Goal: Task Accomplishment & Management: Complete application form

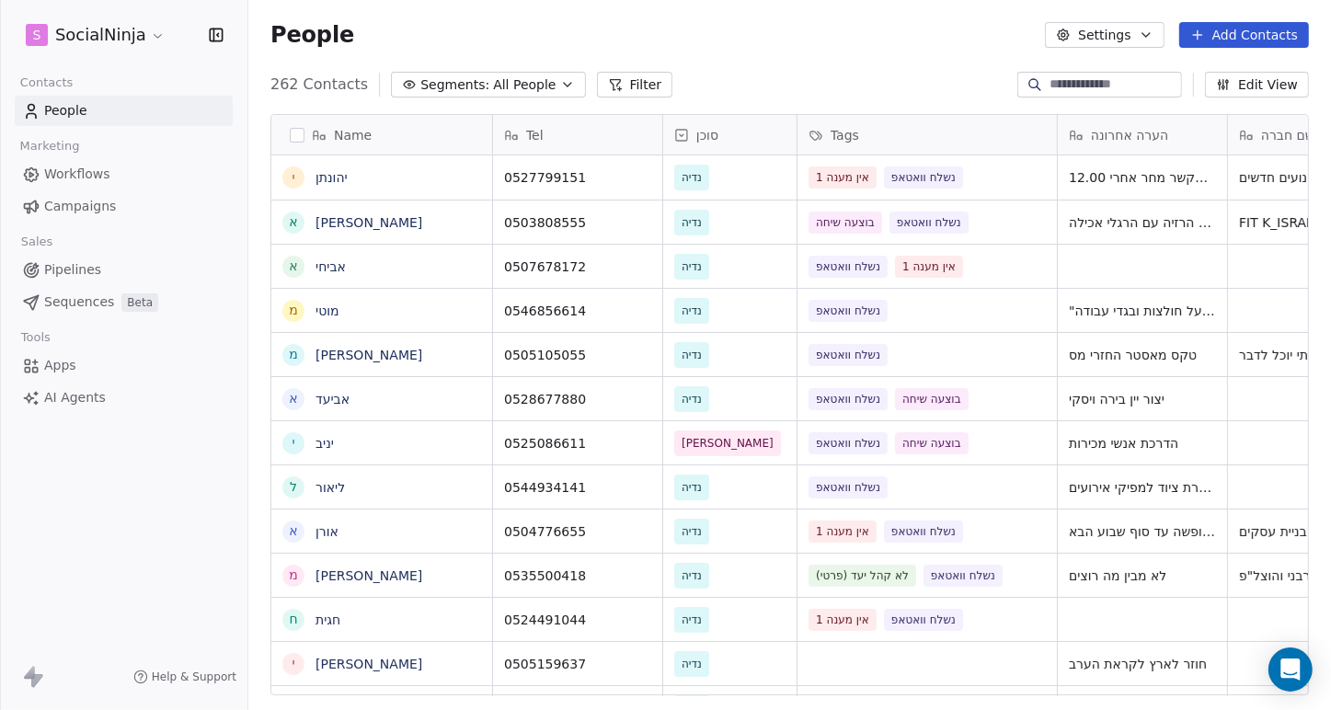
scroll to position [612, 1069]
click at [1262, 40] on button "Add Contacts" at bounding box center [1244, 35] width 130 height 26
click at [1239, 71] on span "Create new contact" at bounding box center [1254, 73] width 126 height 19
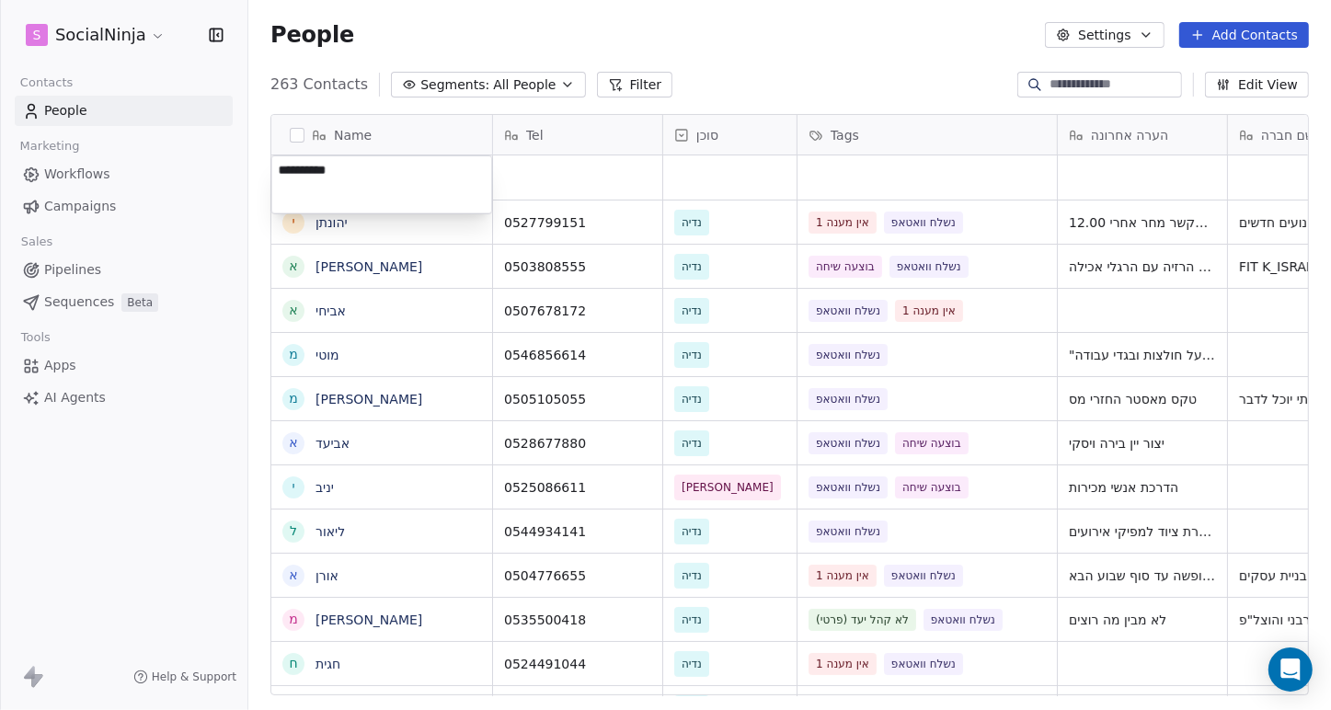
type textarea "**********"
click at [546, 164] on html "S SocialNinja Contacts People Marketing Workflows Campaigns Sales Pipelines Seq…" at bounding box center [665, 355] width 1331 height 710
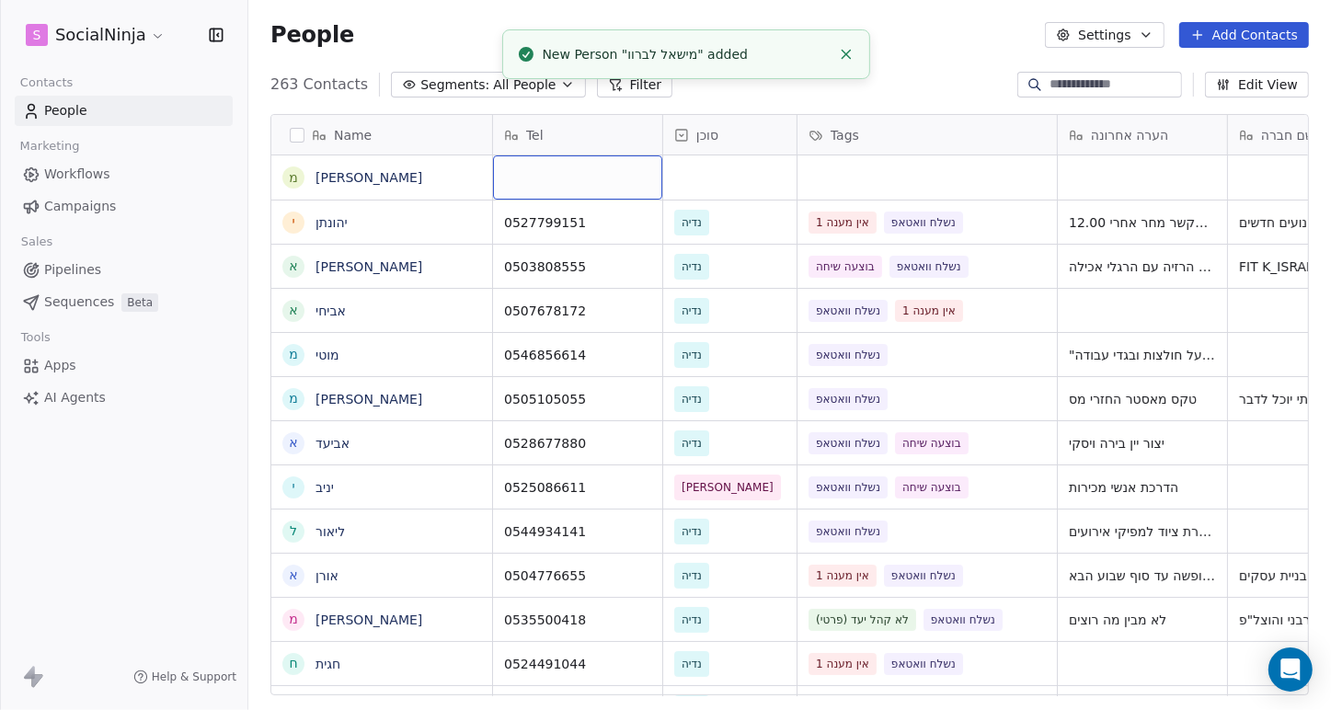
click at [547, 171] on div "grid" at bounding box center [577, 177] width 169 height 44
type textarea "**********"
click at [690, 163] on html "S SocialNinja Contacts People Marketing Workflows Campaigns Sales Pipelines Seq…" at bounding box center [665, 355] width 1331 height 710
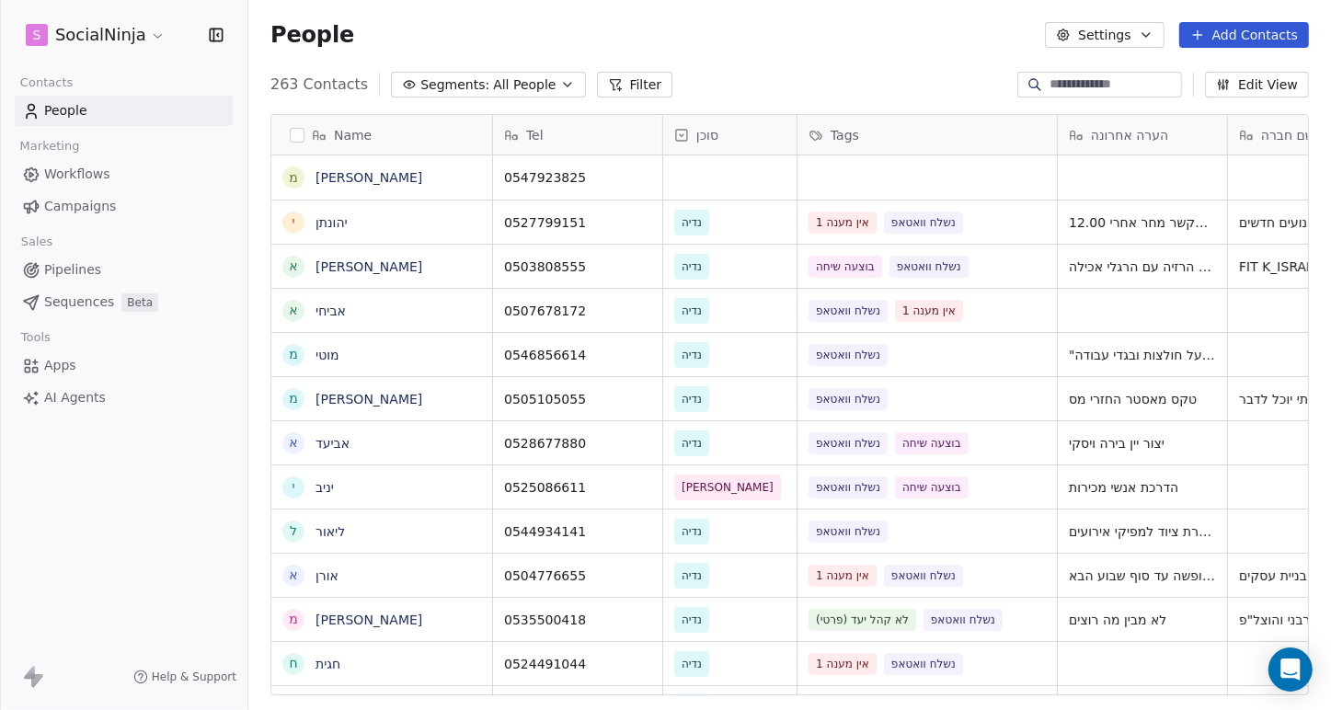
click at [1213, 37] on button "Add Contacts" at bounding box center [1244, 35] width 130 height 26
click at [1222, 76] on span "Create new contact" at bounding box center [1254, 73] width 126 height 19
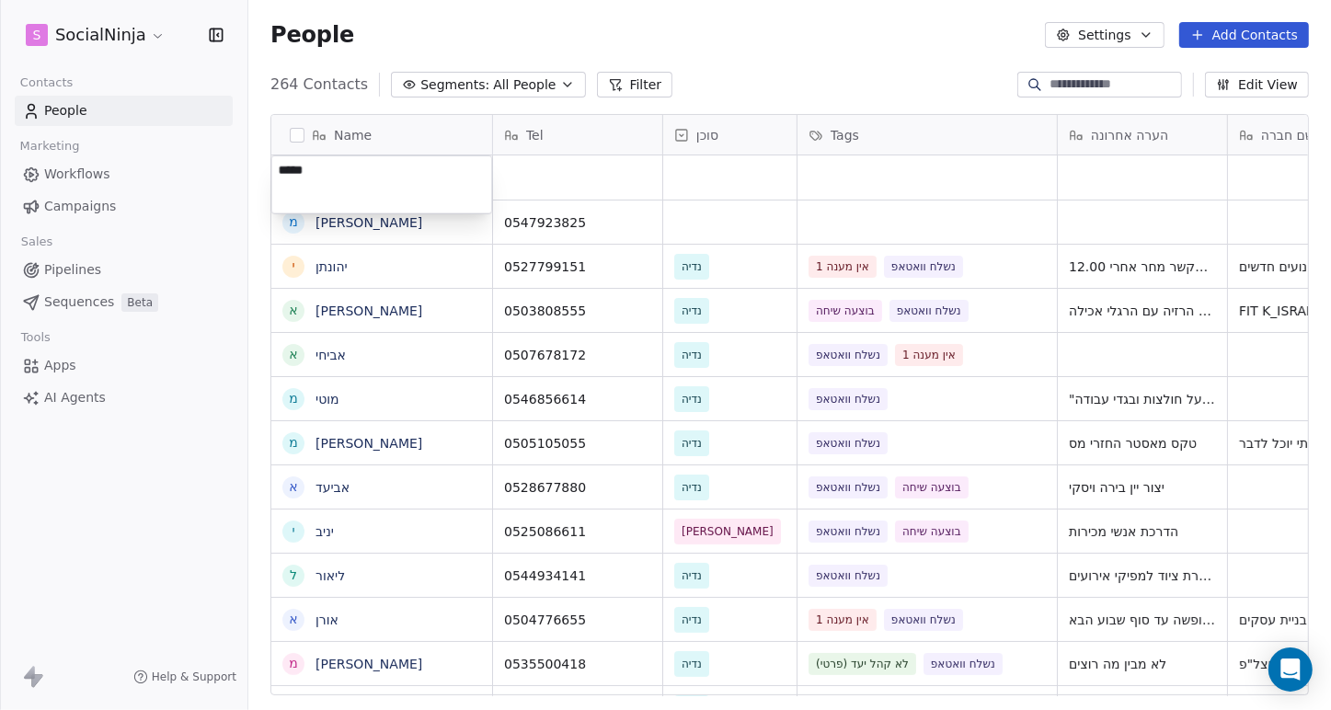
type textarea "******"
click at [587, 185] on html "S SocialNinja Contacts People Marketing Workflows Campaigns Sales Pipelines Seq…" at bounding box center [665, 355] width 1331 height 710
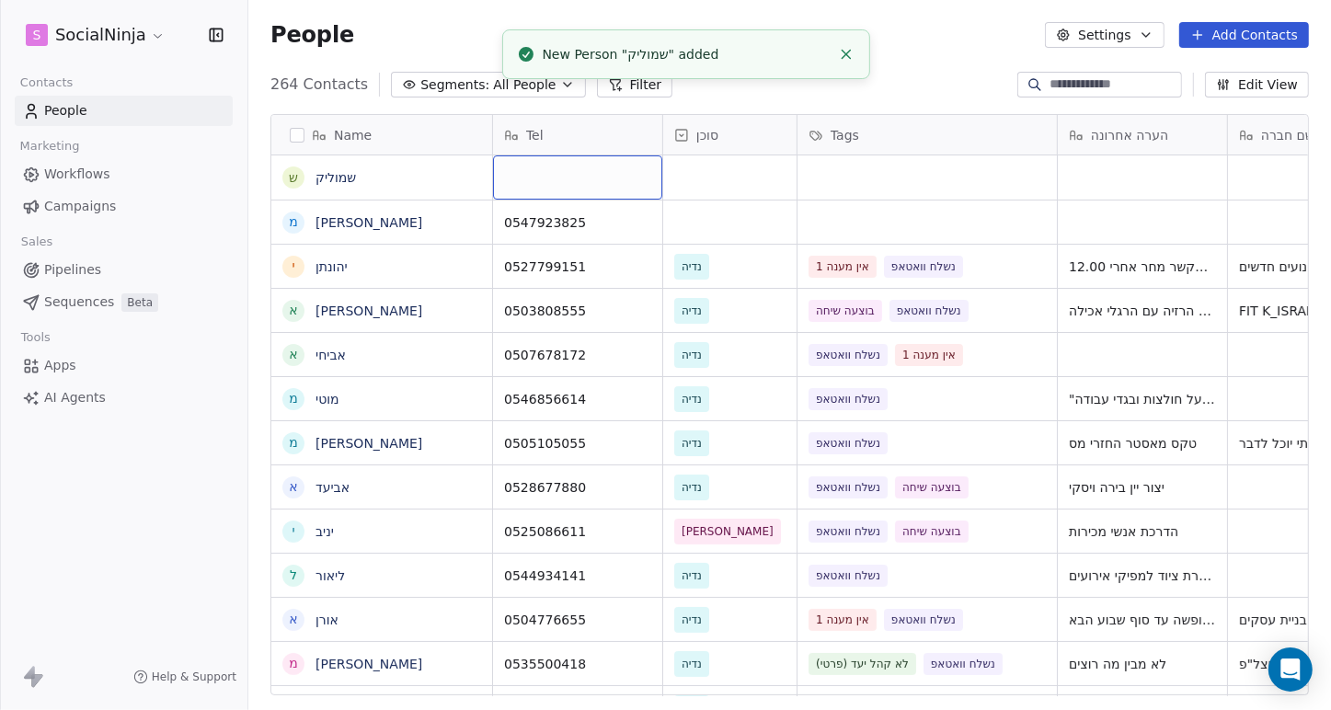
click at [587, 185] on div "grid" at bounding box center [577, 177] width 169 height 44
type textarea "**********"
click at [948, 40] on html "S SocialNinja Contacts People Marketing Workflows Campaigns Sales Pipelines Seq…" at bounding box center [665, 355] width 1331 height 710
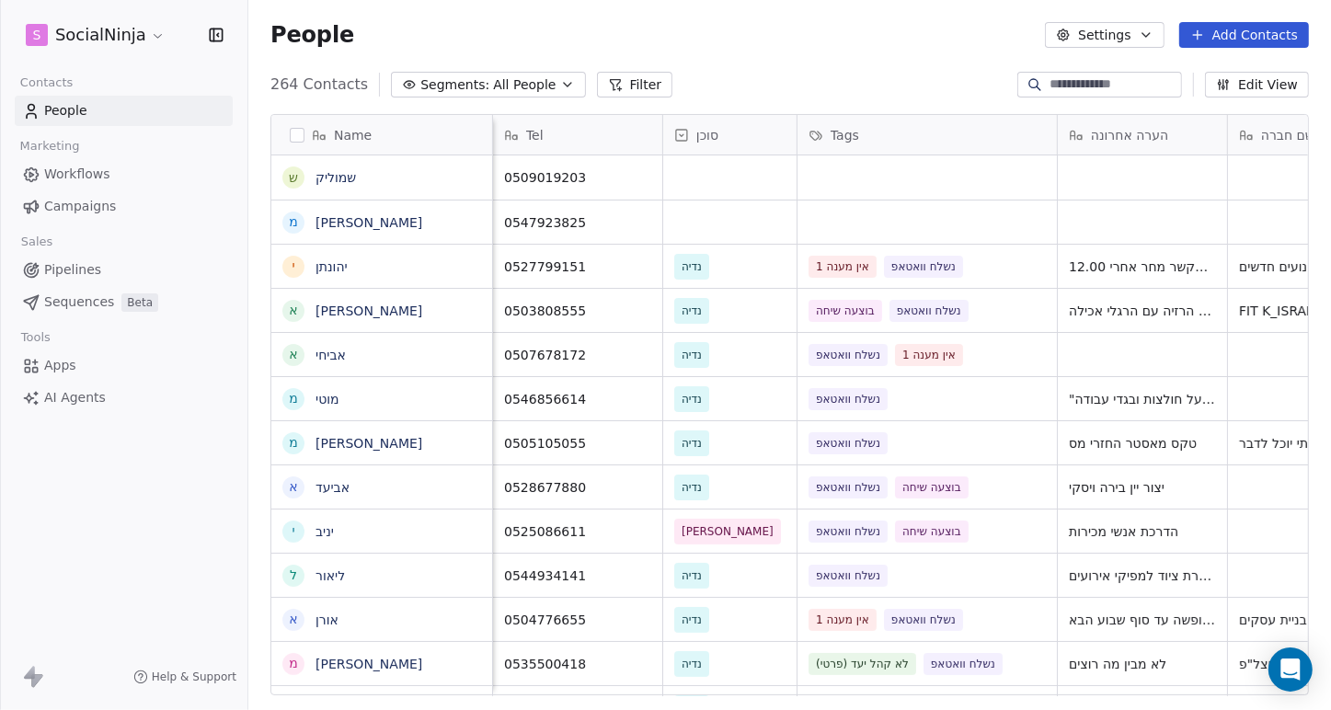
scroll to position [0, 584]
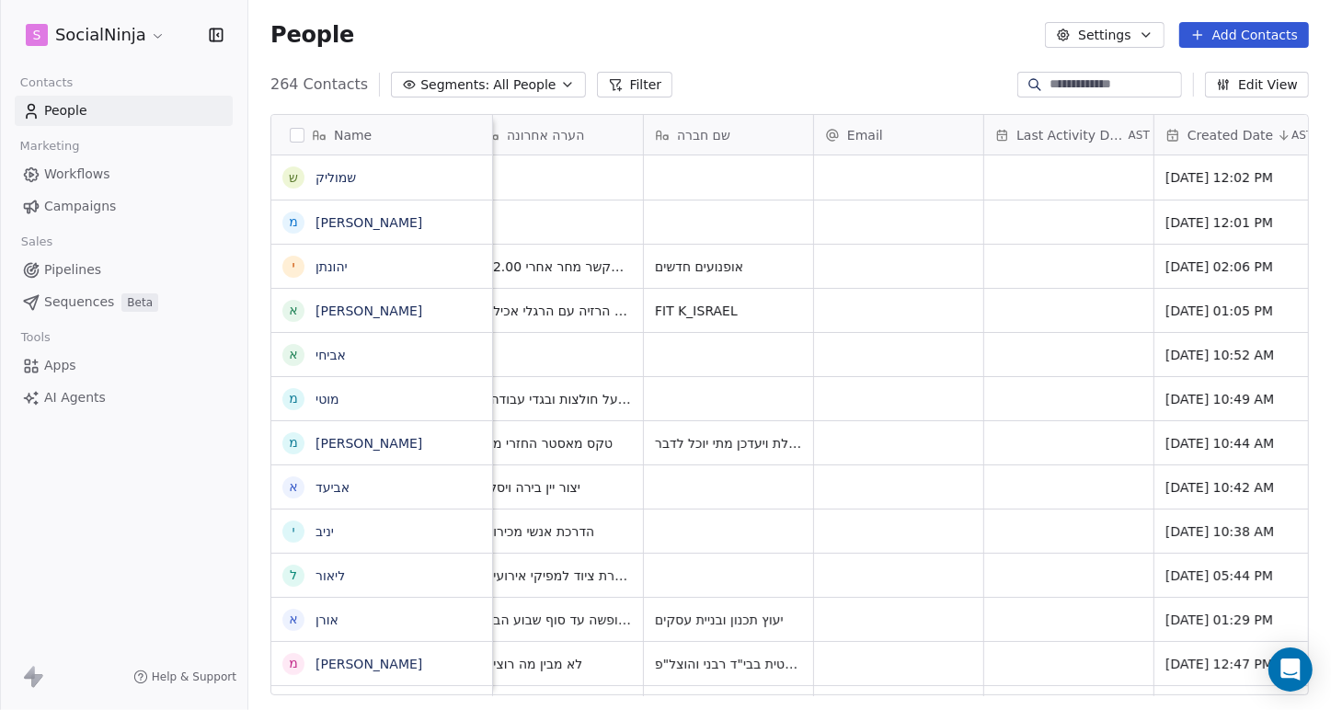
click at [61, 166] on span "Workflows" at bounding box center [77, 174] width 66 height 19
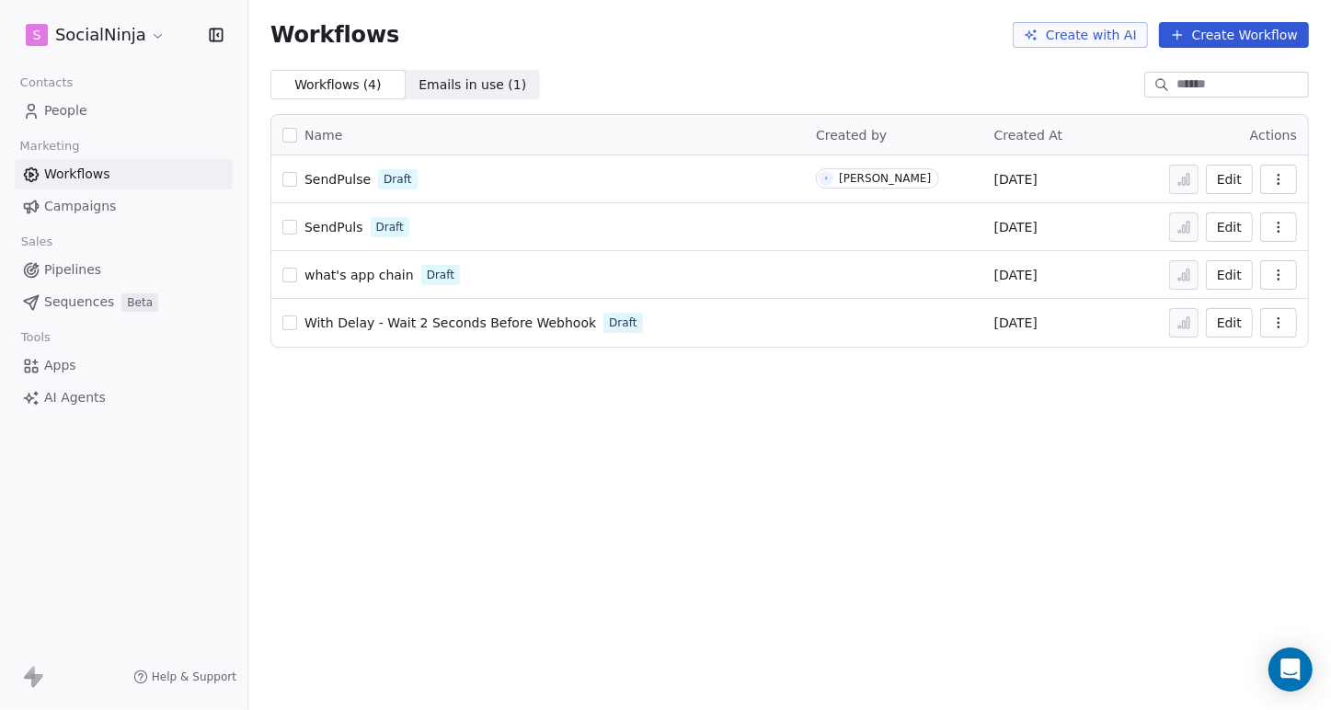
click at [68, 112] on span "People" at bounding box center [65, 110] width 43 height 19
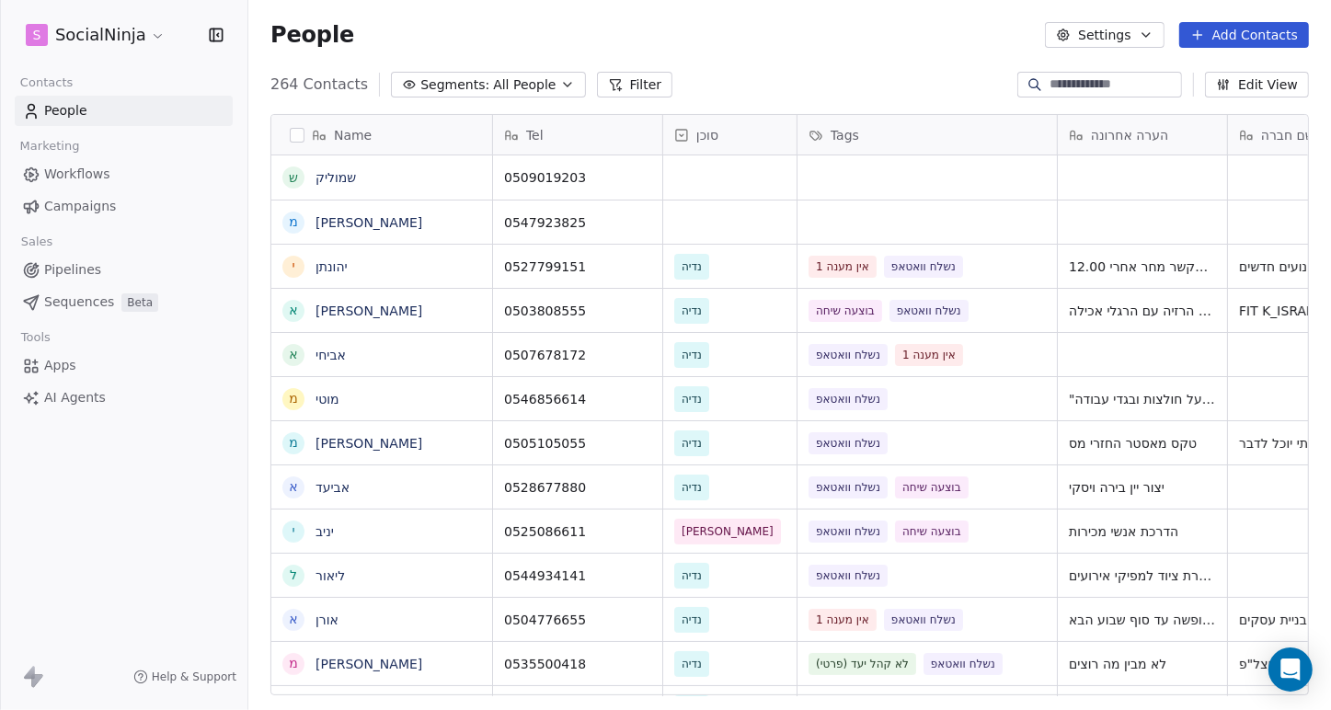
scroll to position [612, 1069]
click at [120, 31] on html "S SocialNinja Contacts People Marketing Workflows Campaigns Sales Pipelines Seq…" at bounding box center [665, 355] width 1331 height 710
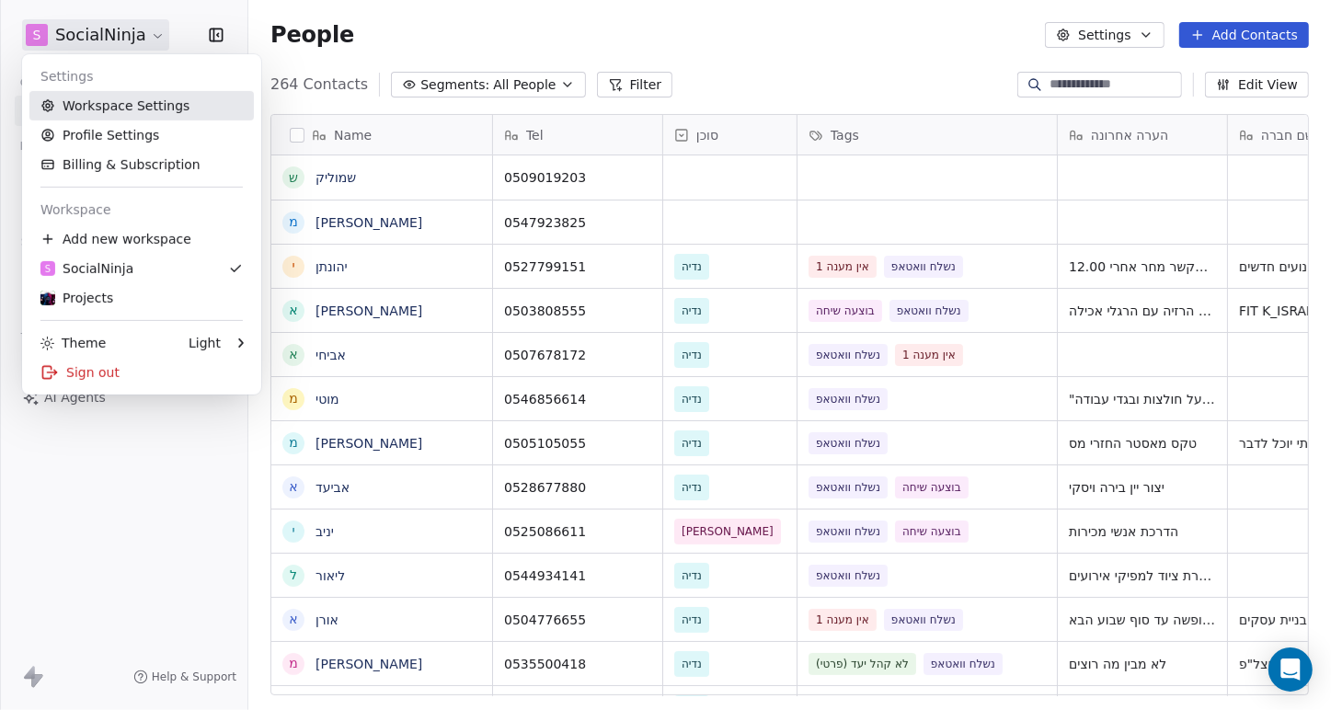
click at [102, 104] on link "Workspace Settings" at bounding box center [141, 105] width 224 height 29
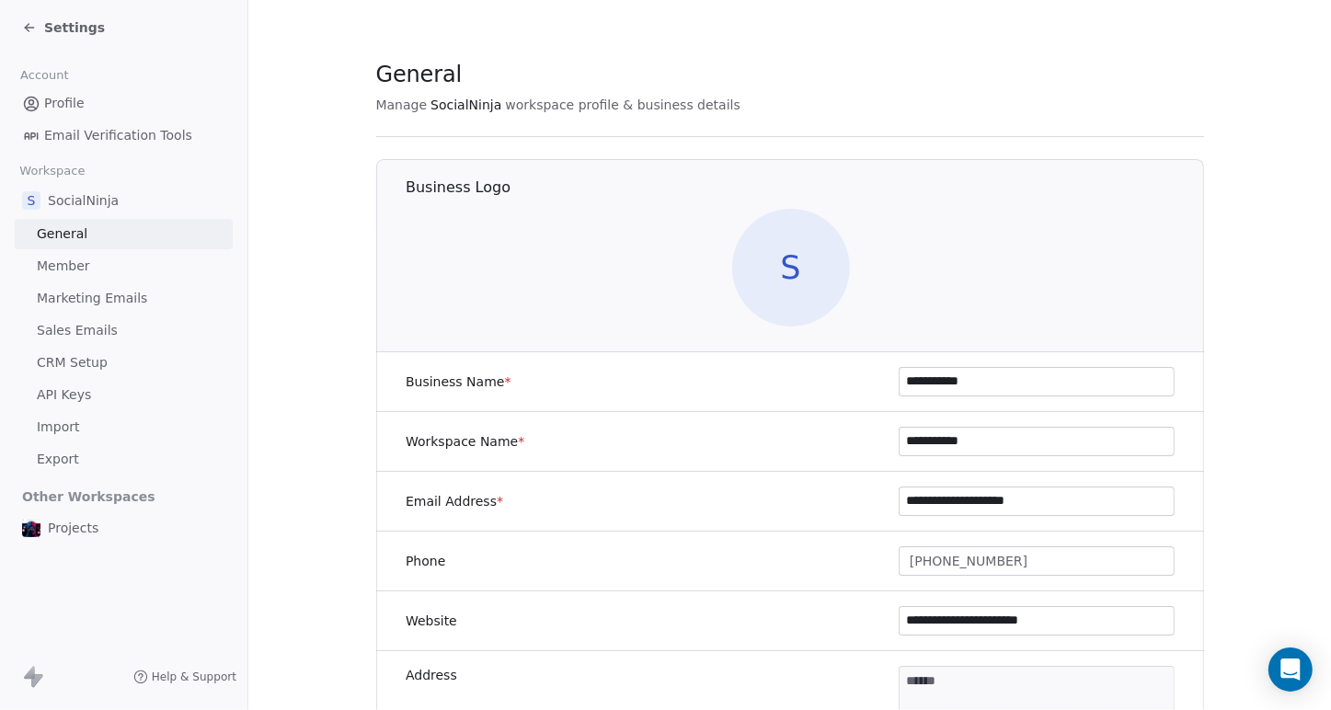
click at [68, 263] on span "Member" at bounding box center [63, 266] width 53 height 19
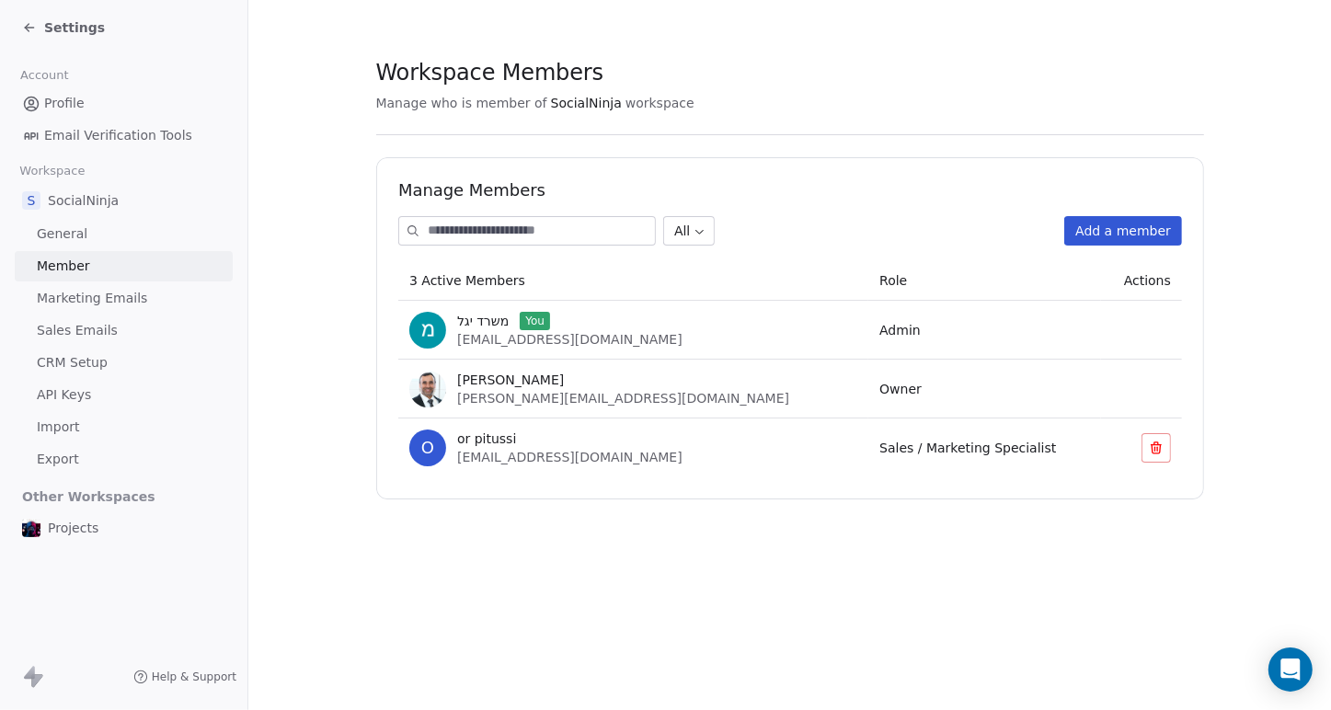
click at [1144, 448] on button at bounding box center [1156, 447] width 29 height 29
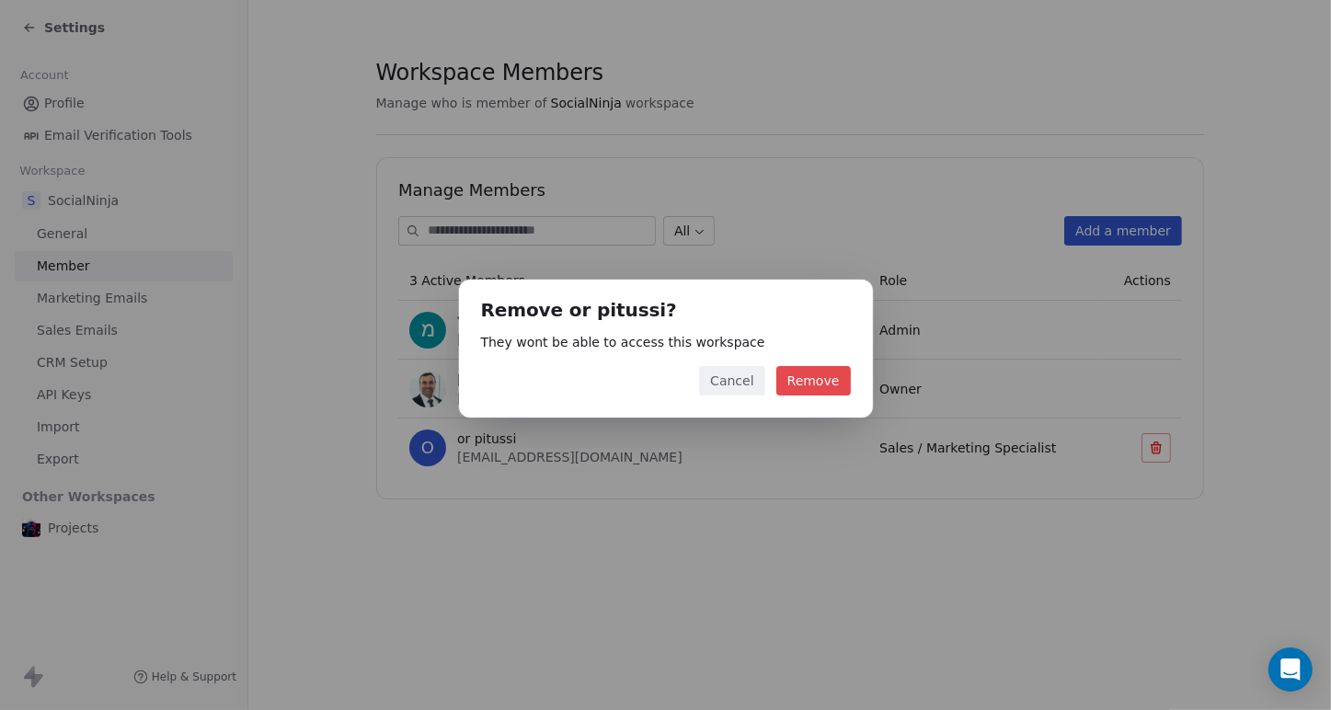
click at [823, 386] on button "Remove" at bounding box center [813, 380] width 75 height 29
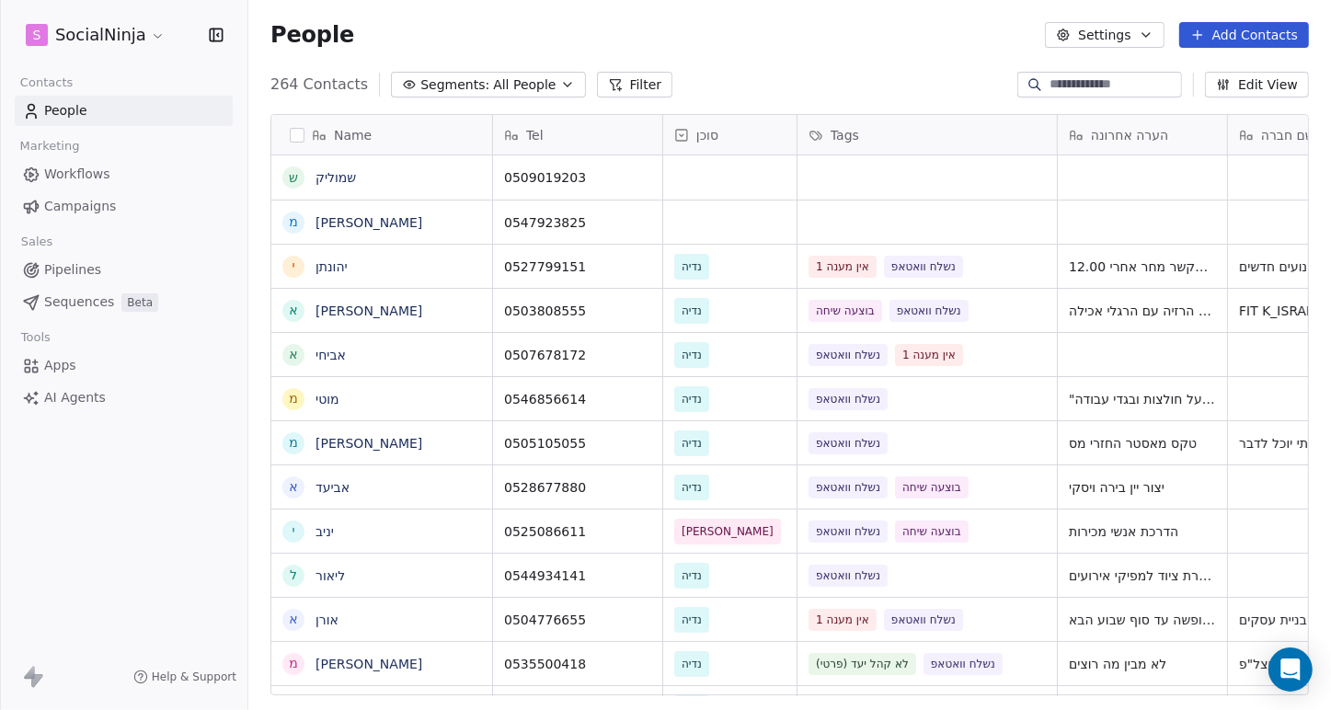
scroll to position [612, 1069]
drag, startPoint x: 806, startPoint y: 62, endPoint x: 791, endPoint y: 60, distance: 14.8
click at [806, 62] on div "People Settings Add Contacts" at bounding box center [789, 35] width 1083 height 70
click at [644, 222] on icon "grid" at bounding box center [639, 220] width 15 height 15
click at [745, 54] on div "People Settings Add Contacts" at bounding box center [789, 35] width 1083 height 70
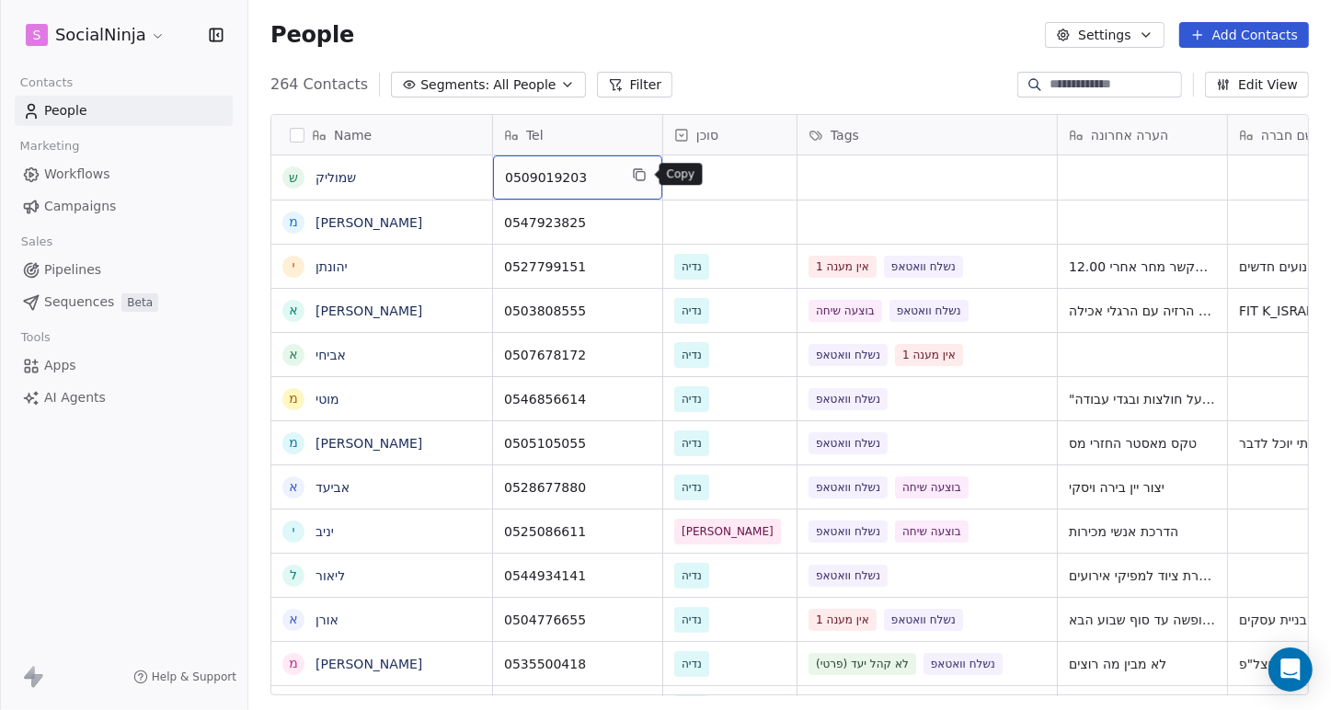
click at [640, 172] on icon "grid" at bounding box center [639, 174] width 15 height 15
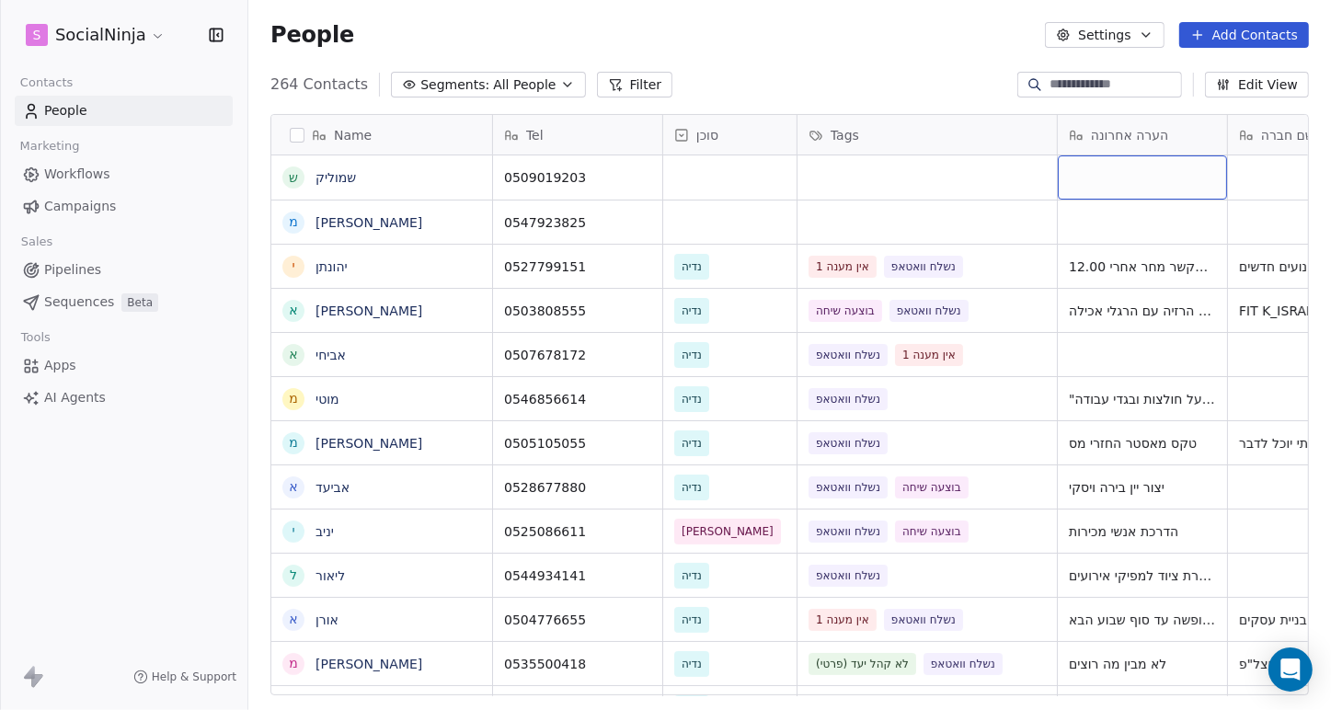
click at [1126, 182] on div "grid" at bounding box center [1142, 177] width 169 height 44
type textarea "**********"
click at [985, 9] on html "S SocialNinja Contacts People Marketing Workflows Campaigns Sales Pipelines Seq…" at bounding box center [665, 355] width 1331 height 710
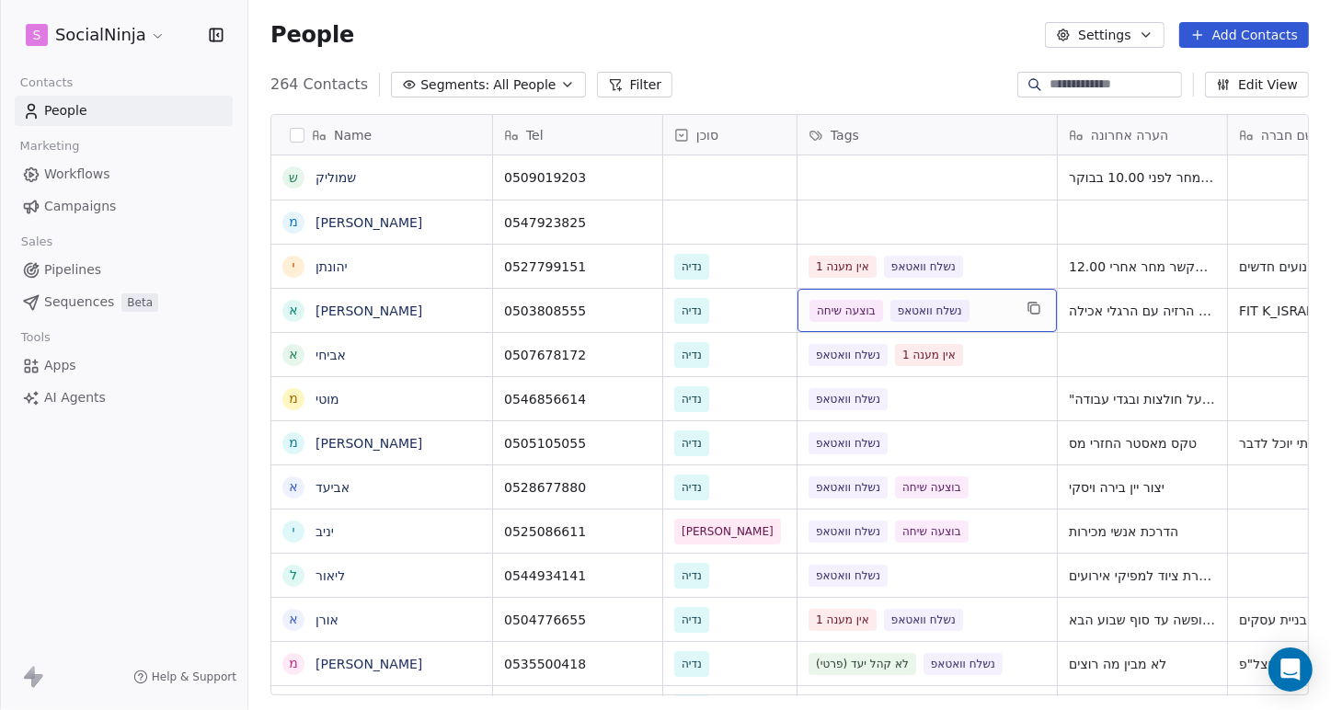
click at [1013, 314] on div "בוצעה שיחה נשלח וואטאפ" at bounding box center [927, 310] width 259 height 43
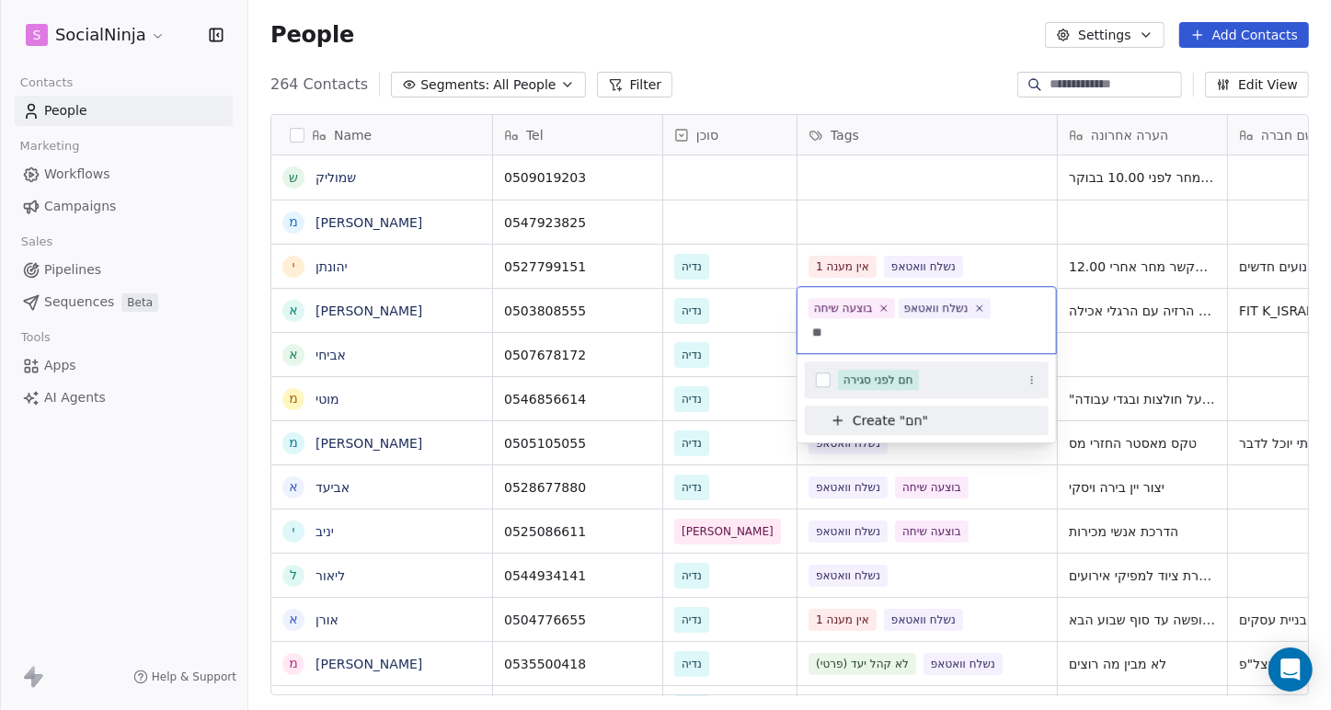
type input "**"
click at [823, 376] on button "Suggestions" at bounding box center [823, 380] width 15 height 15
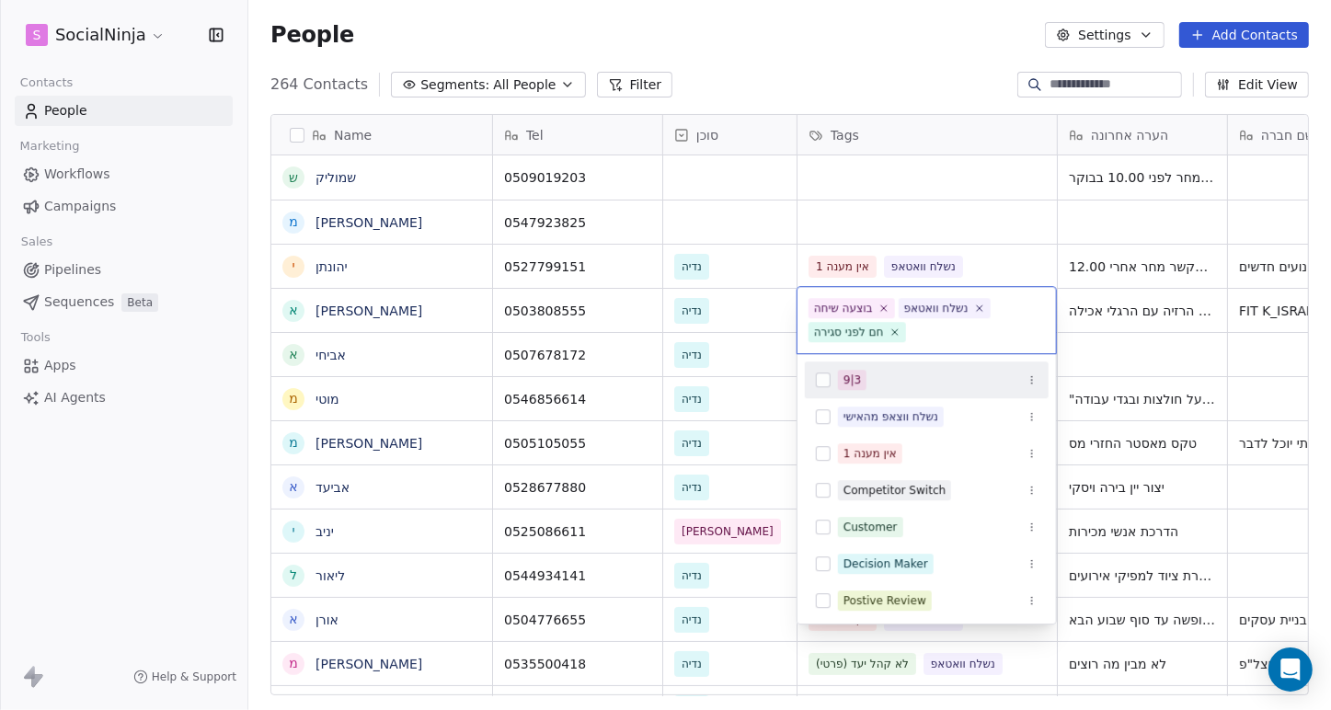
click at [664, 46] on html "S SocialNinja Contacts People Marketing Workflows Campaigns Sales Pipelines Seq…" at bounding box center [665, 355] width 1331 height 710
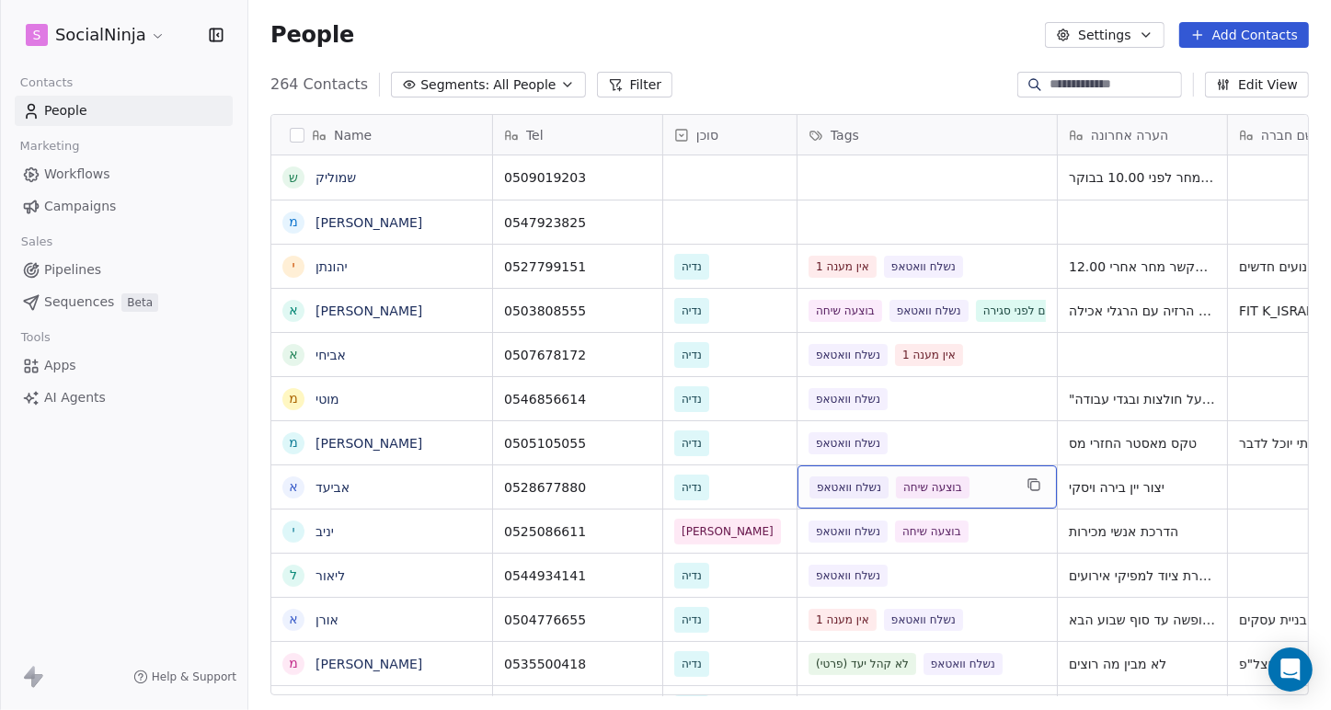
click at [1005, 491] on div "נשלח וואטאפ בוצעה שיחה" at bounding box center [911, 488] width 202 height 22
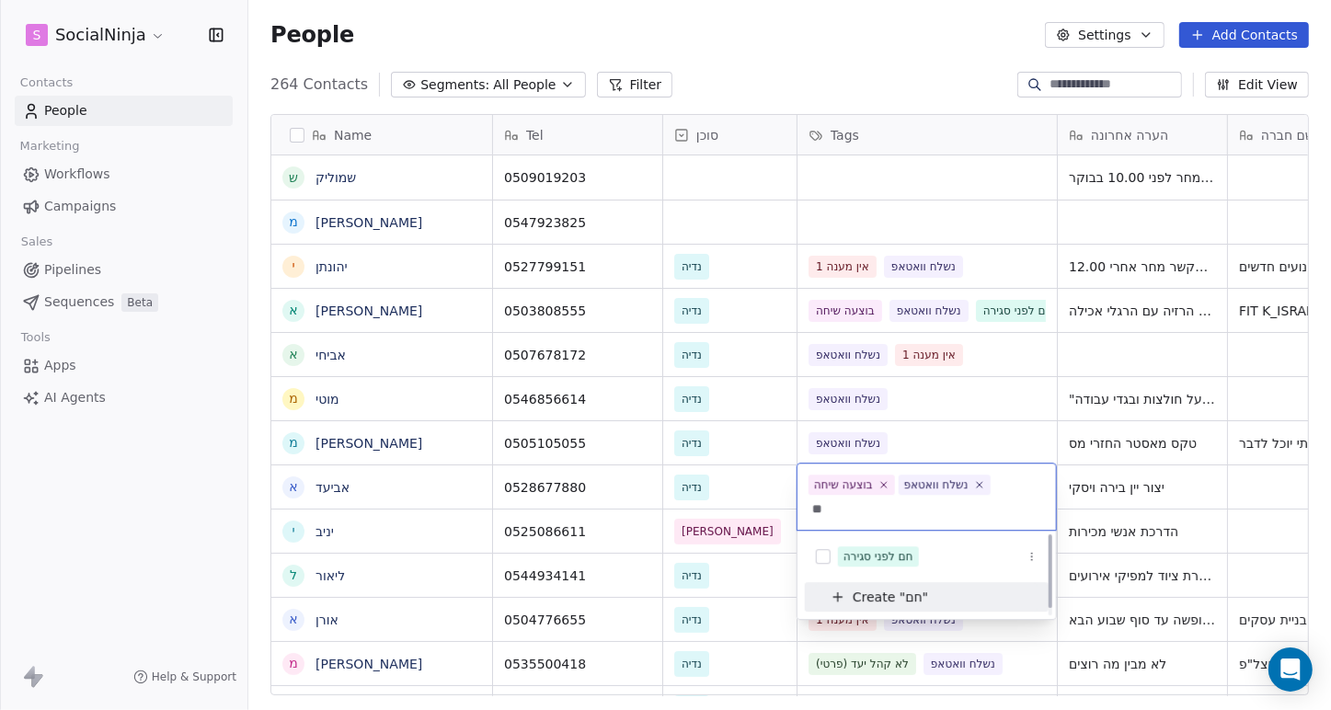
scroll to position [0, 0]
type input "**"
click at [822, 557] on button "Suggestions" at bounding box center [823, 556] width 15 height 15
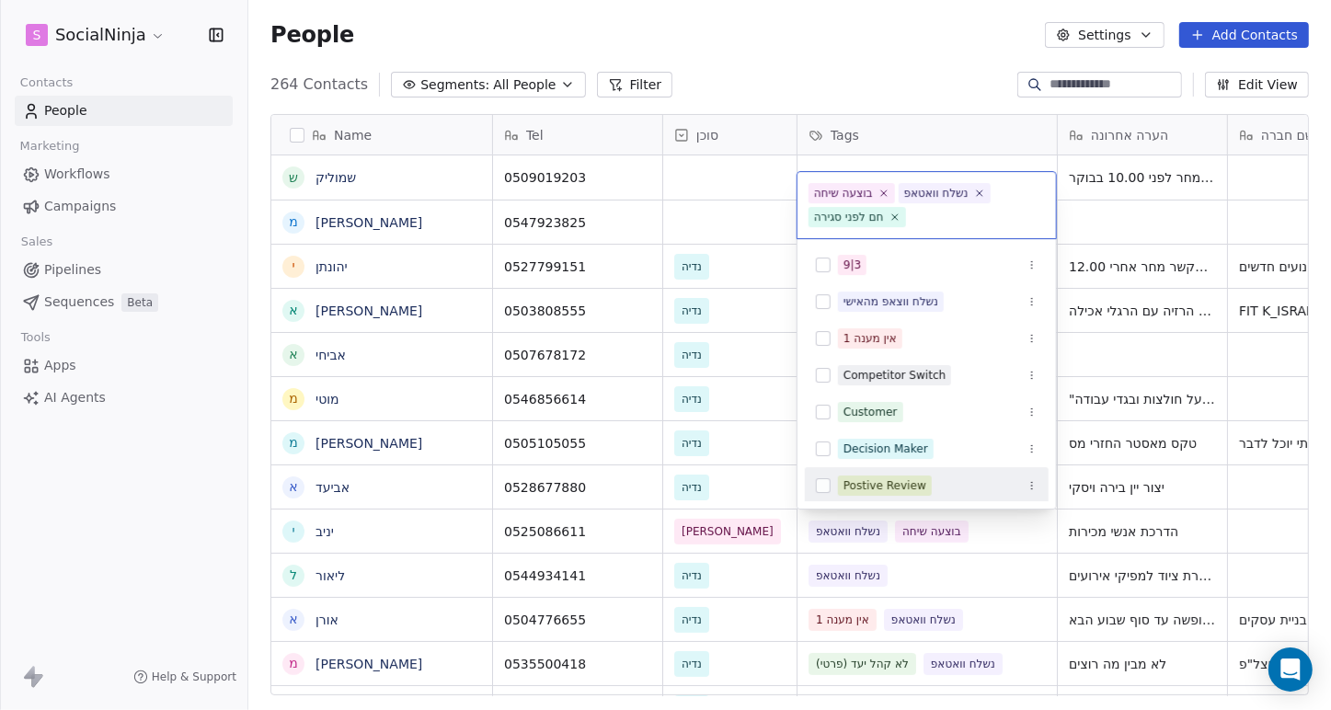
click at [819, 36] on html "S SocialNinja Contacts People Marketing Workflows Campaigns Sales Pipelines Seq…" at bounding box center [665, 355] width 1331 height 710
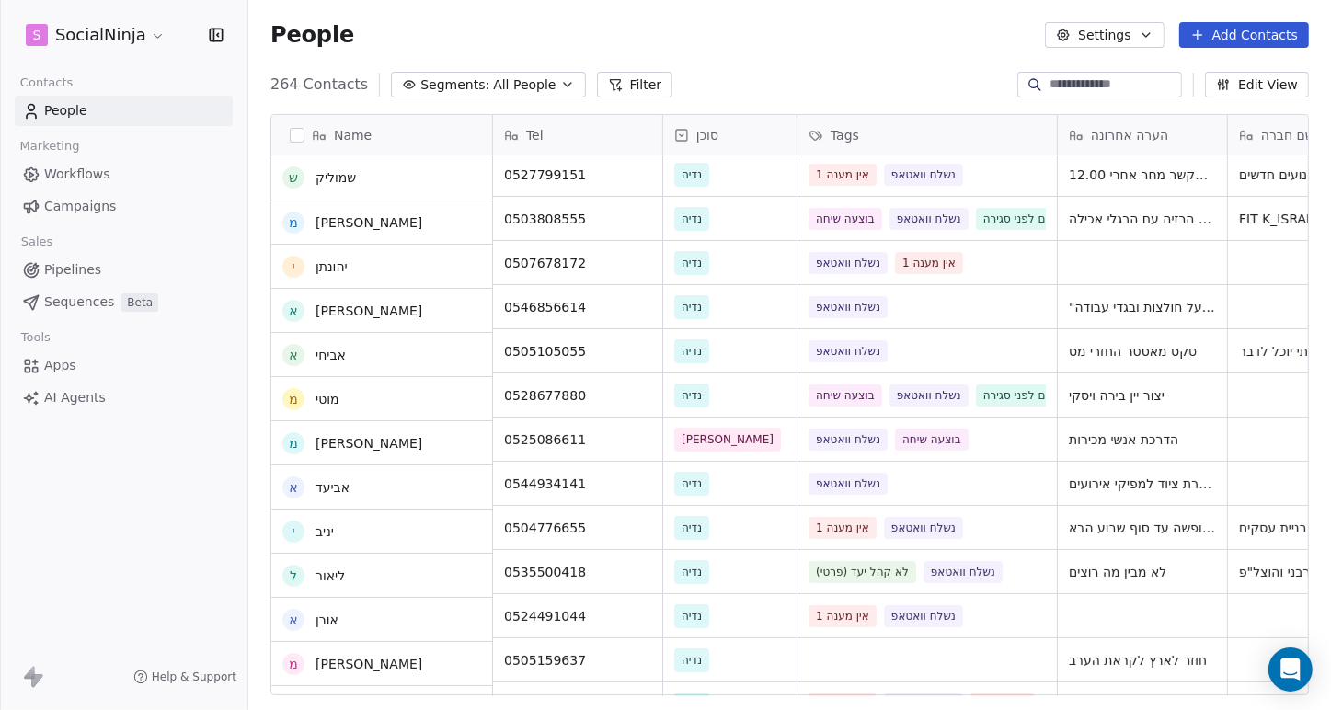
scroll to position [92, 0]
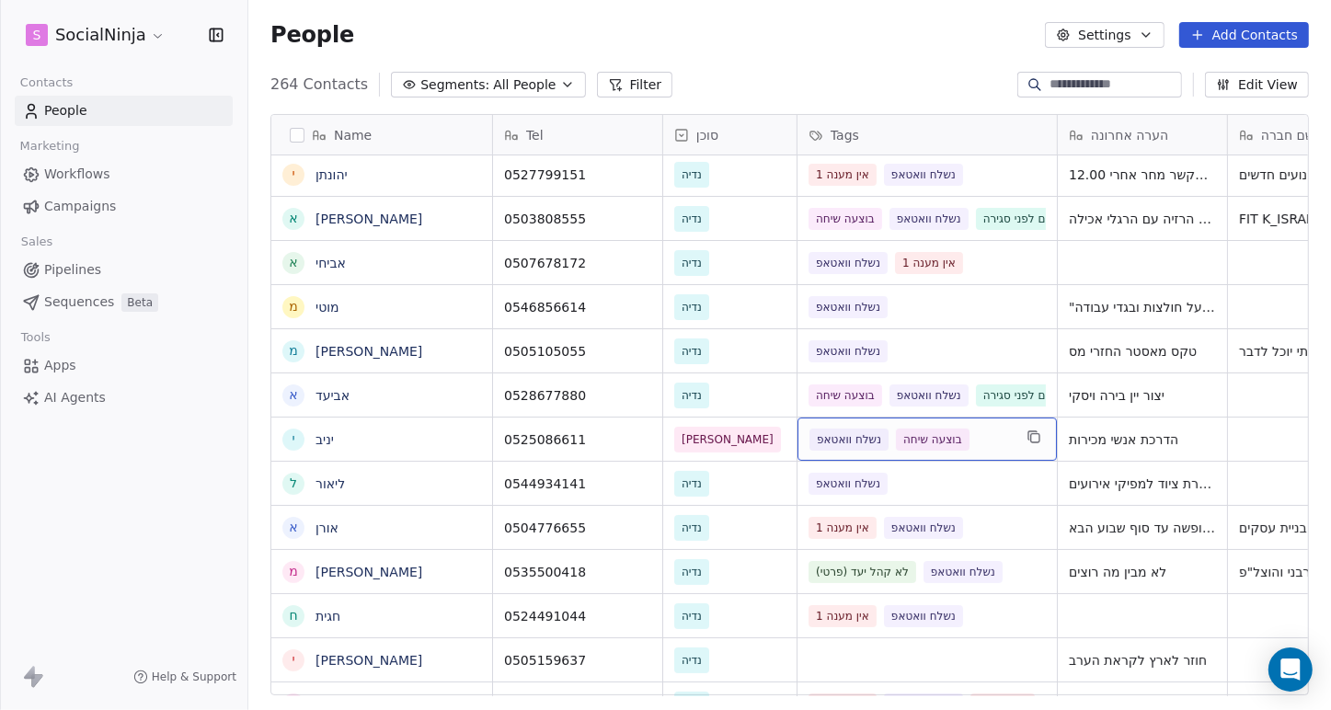
click at [1003, 433] on div "נשלח וואטאפ בוצעה שיחה" at bounding box center [911, 440] width 202 height 22
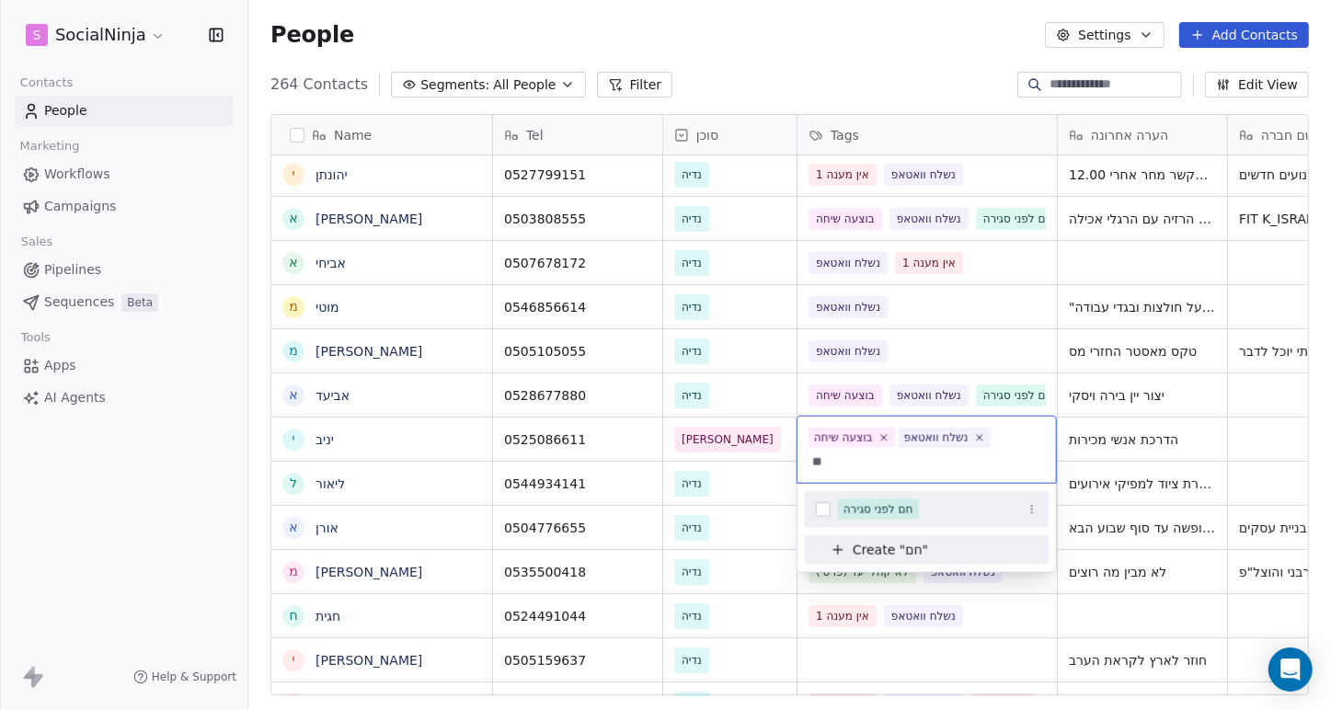
type input "**"
click at [823, 510] on button "Suggestions" at bounding box center [823, 509] width 15 height 15
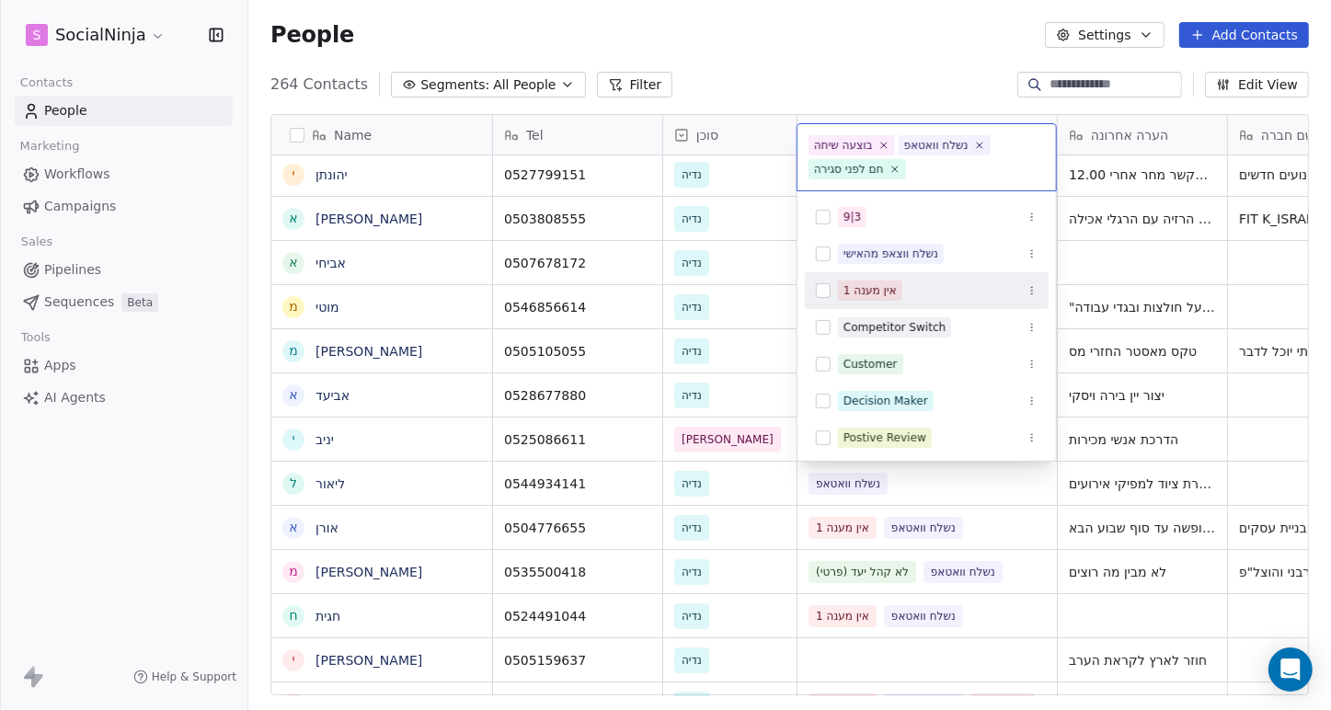
click at [830, 52] on html "S SocialNinja Contacts People Marketing Workflows Campaigns Sales Pipelines Seq…" at bounding box center [665, 355] width 1331 height 710
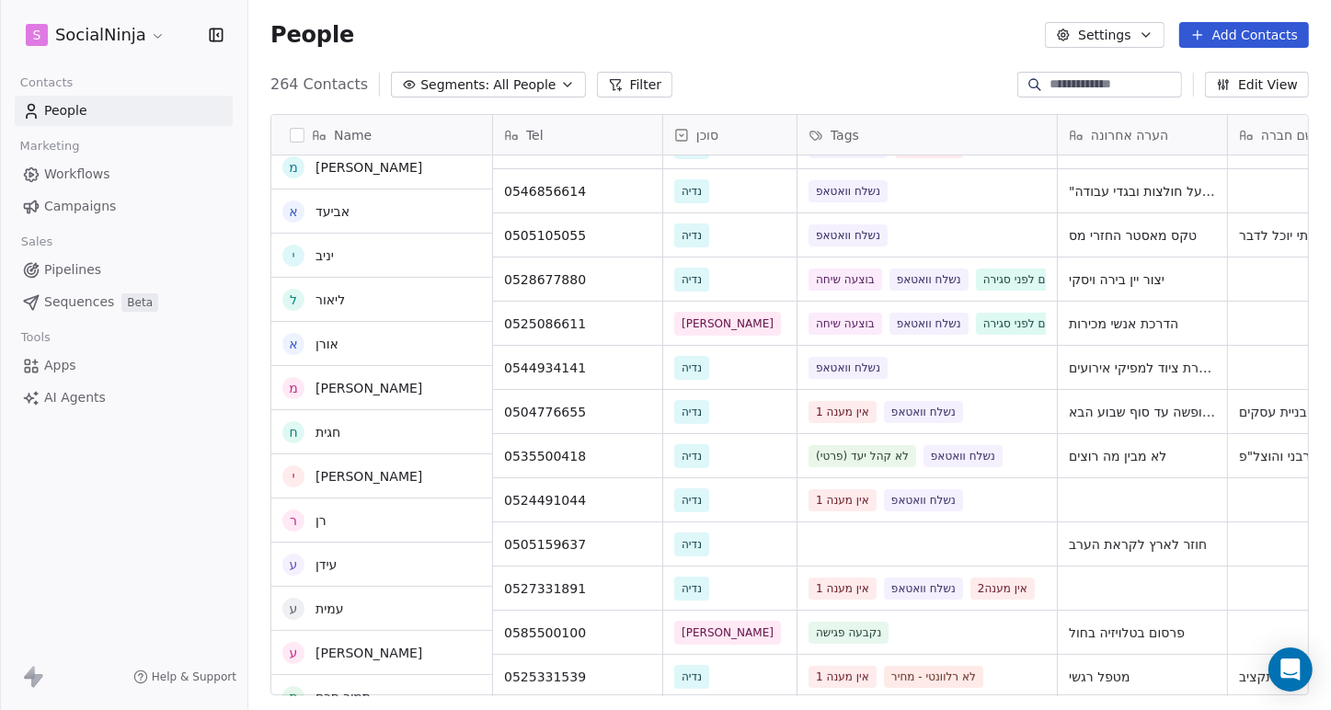
scroll to position [276, 0]
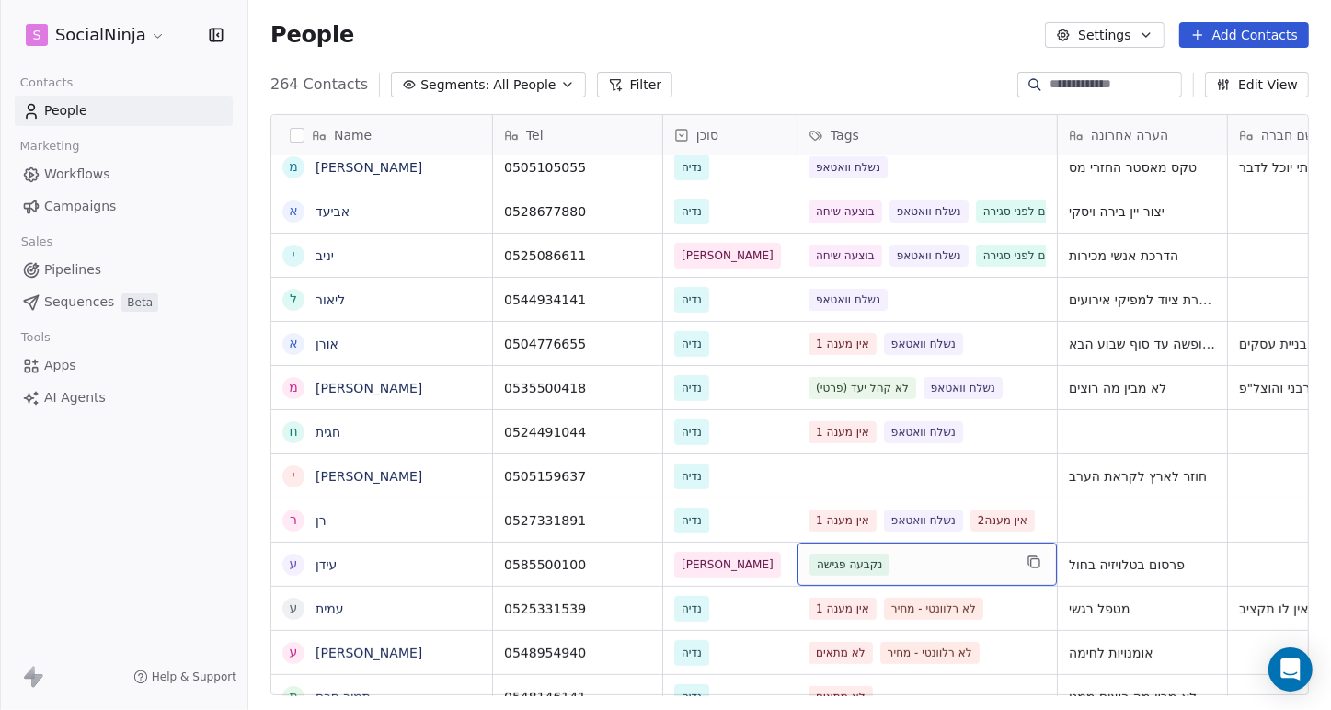
click at [1003, 559] on div "נקבעה פגישה" at bounding box center [911, 565] width 202 height 22
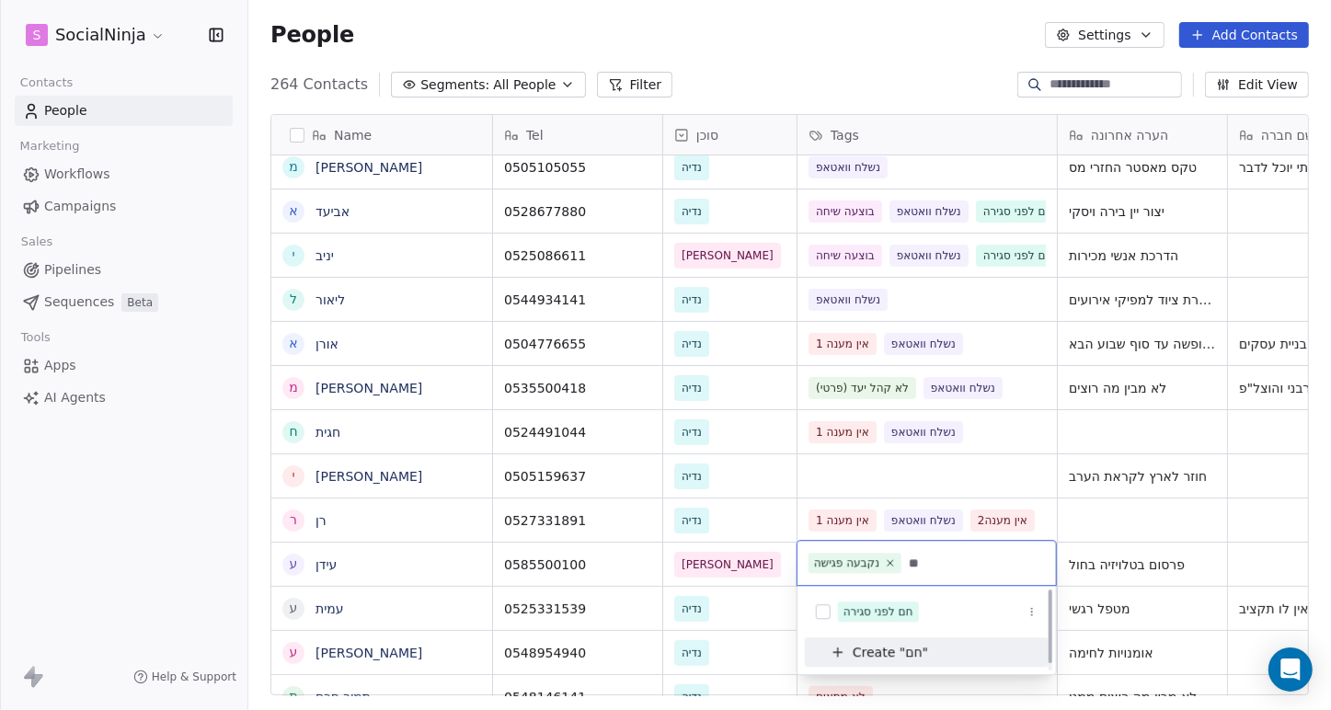
scroll to position [0, 0]
type input "**"
click at [821, 609] on button "Suggestions" at bounding box center [823, 611] width 15 height 15
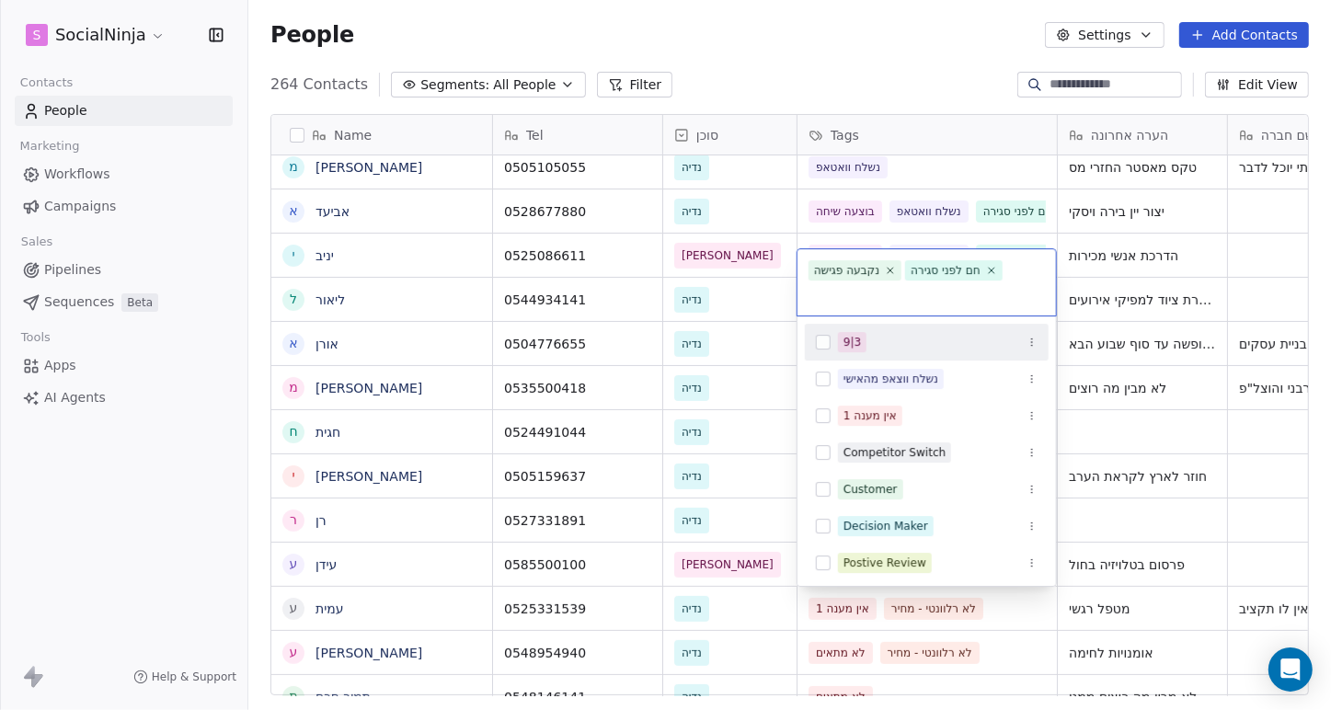
click at [824, 38] on html "S SocialNinja Contacts People Marketing Workflows Campaigns Sales Pipelines Seq…" at bounding box center [665, 355] width 1331 height 710
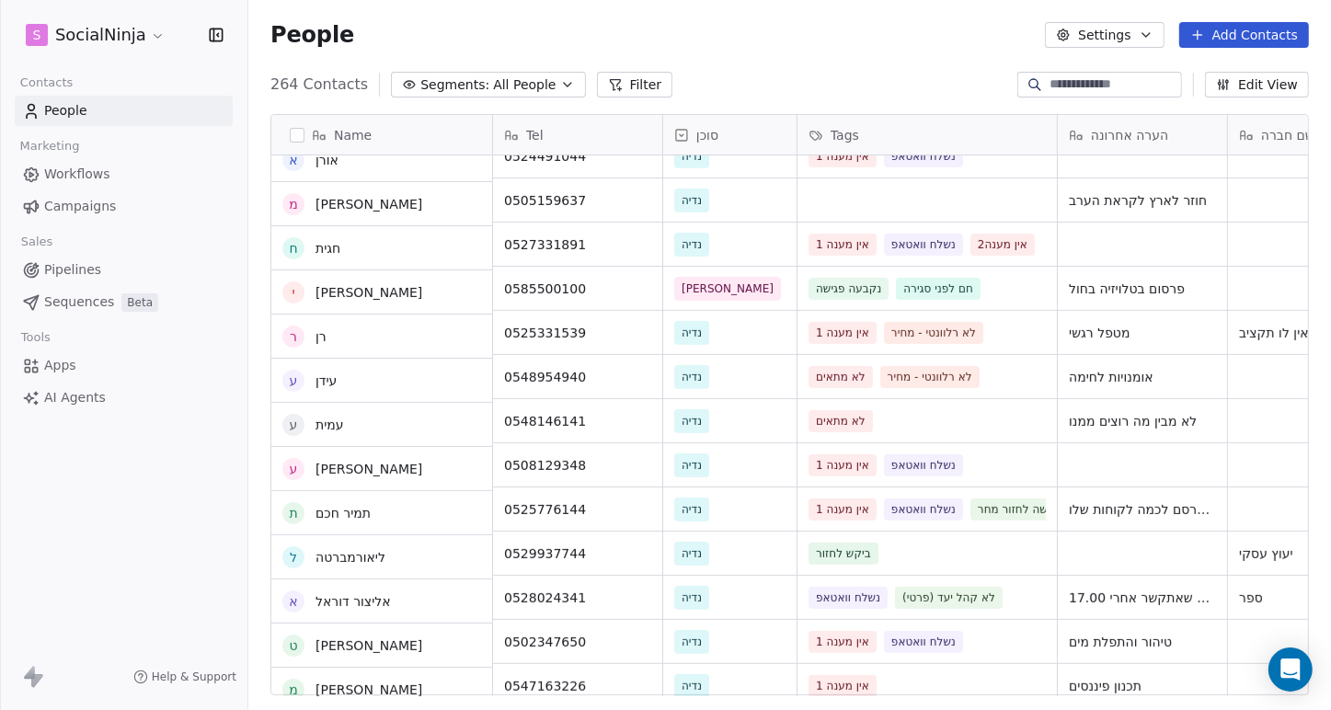
scroll to position [552, 0]
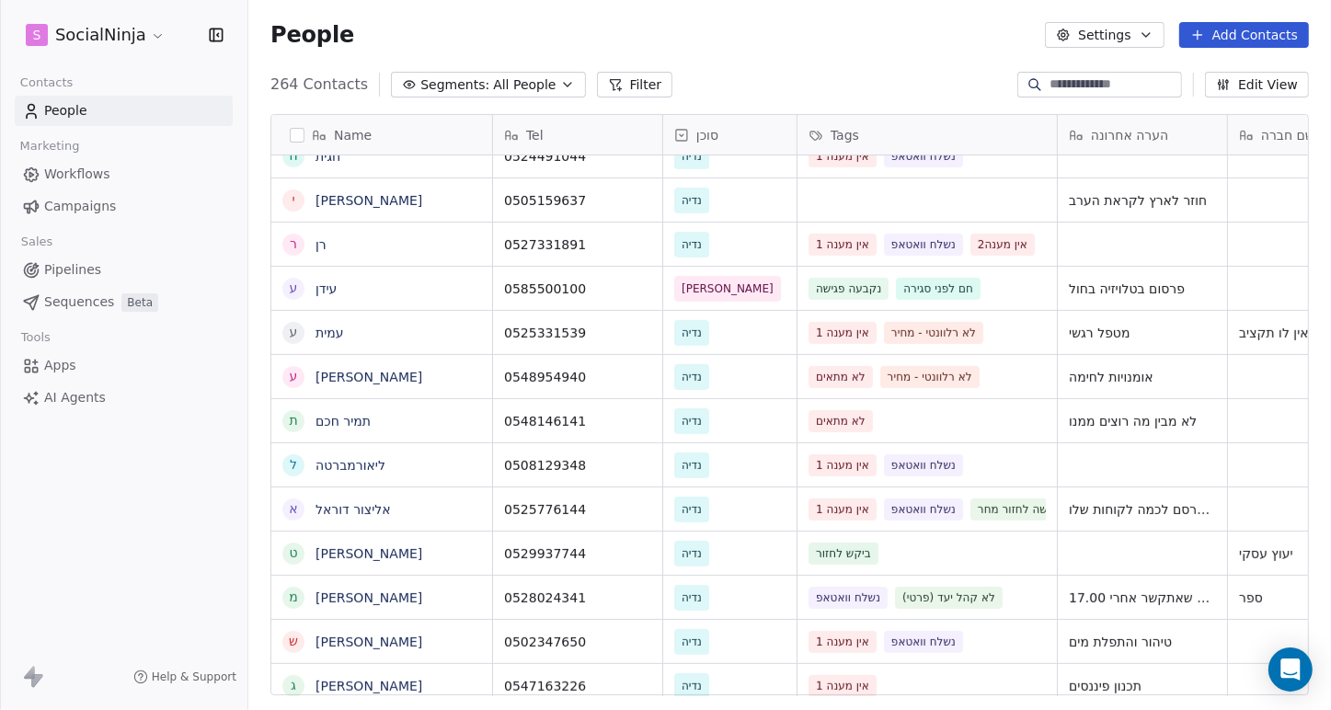
click at [864, 45] on div "People Settings Add Contacts" at bounding box center [789, 35] width 1039 height 26
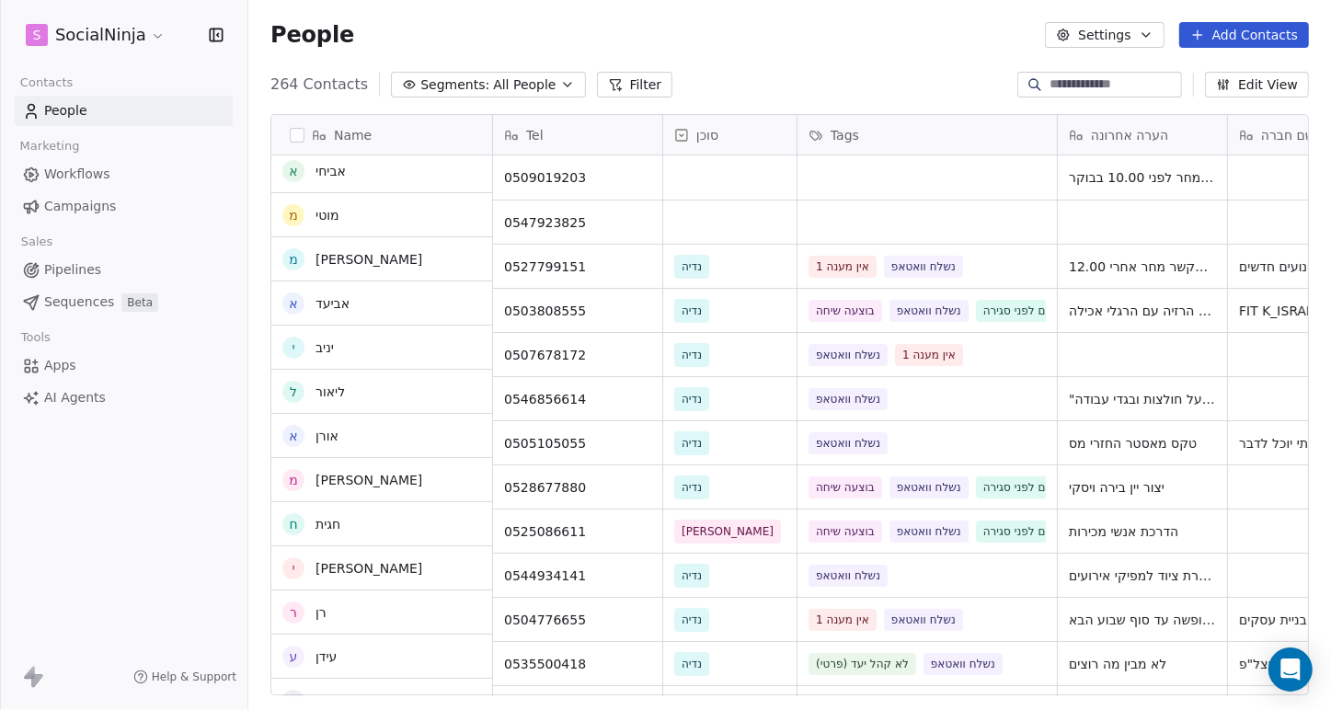
scroll to position [0, 0]
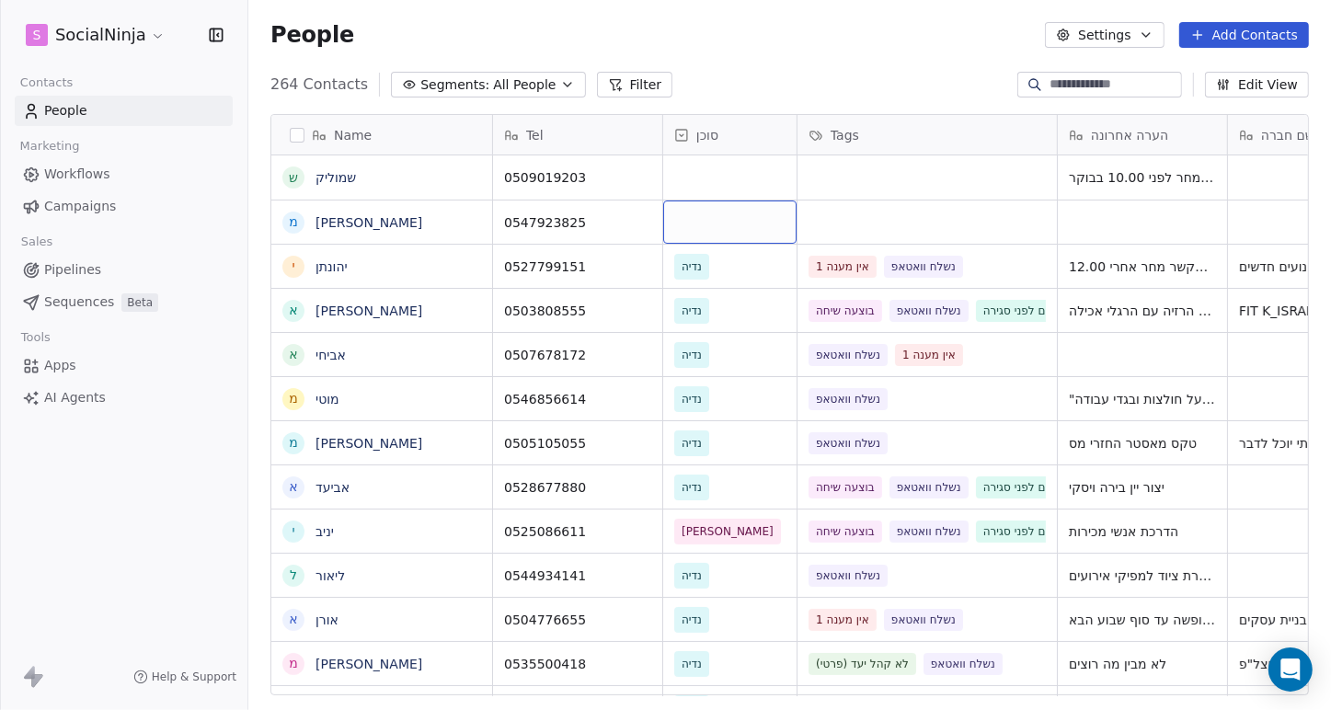
click at [683, 225] on div "grid" at bounding box center [729, 222] width 133 height 43
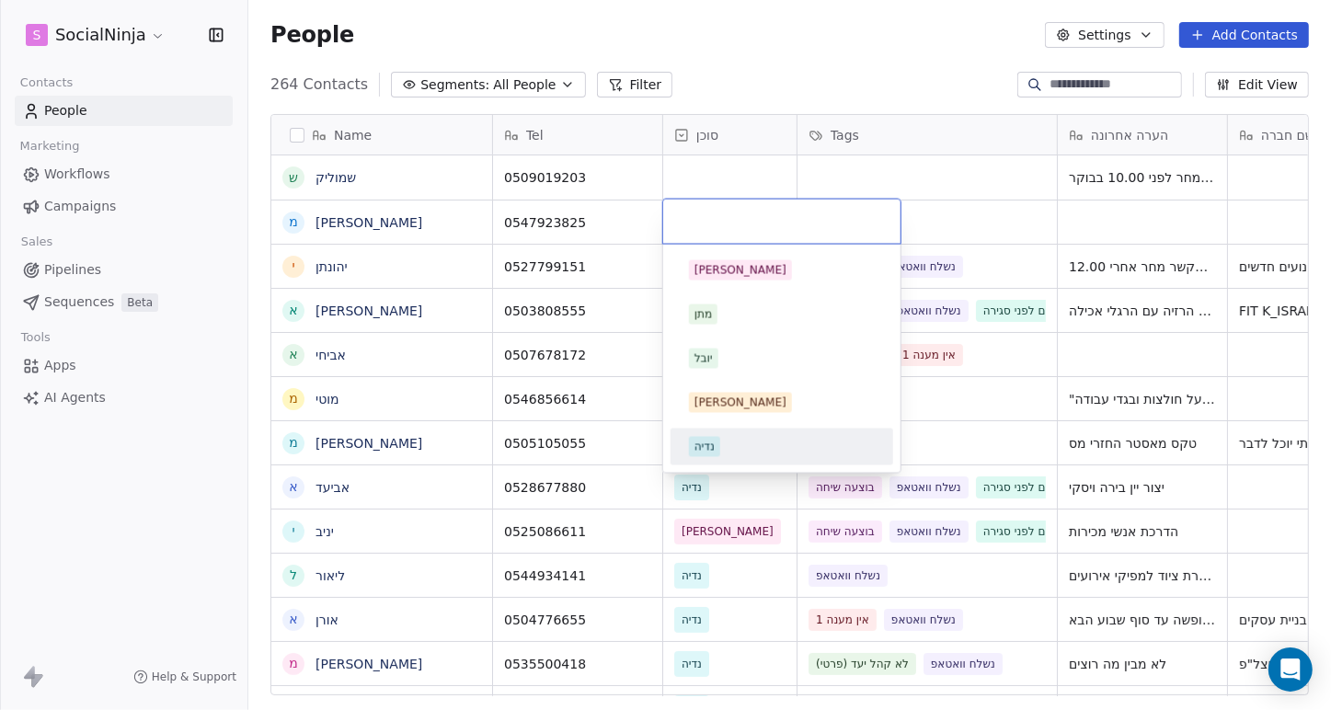
click at [697, 442] on div "נדיה" at bounding box center [705, 447] width 20 height 17
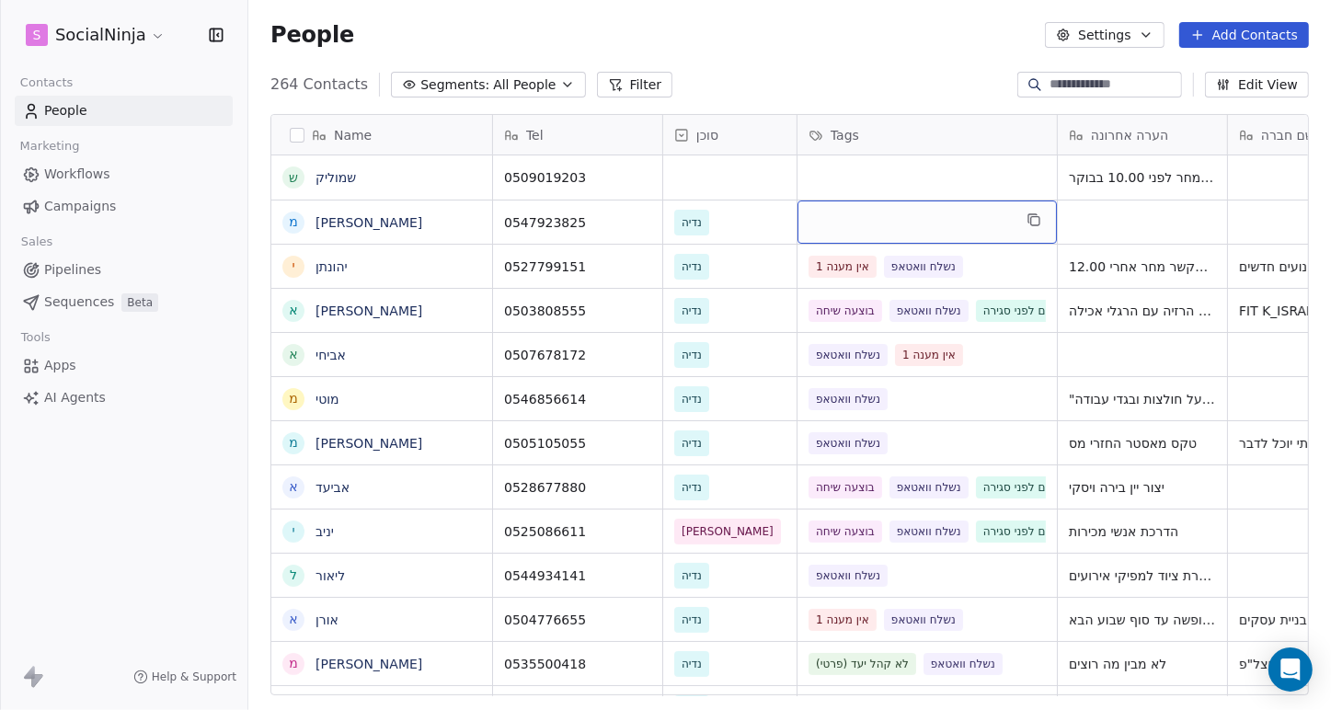
click at [862, 219] on div "grid" at bounding box center [927, 222] width 259 height 43
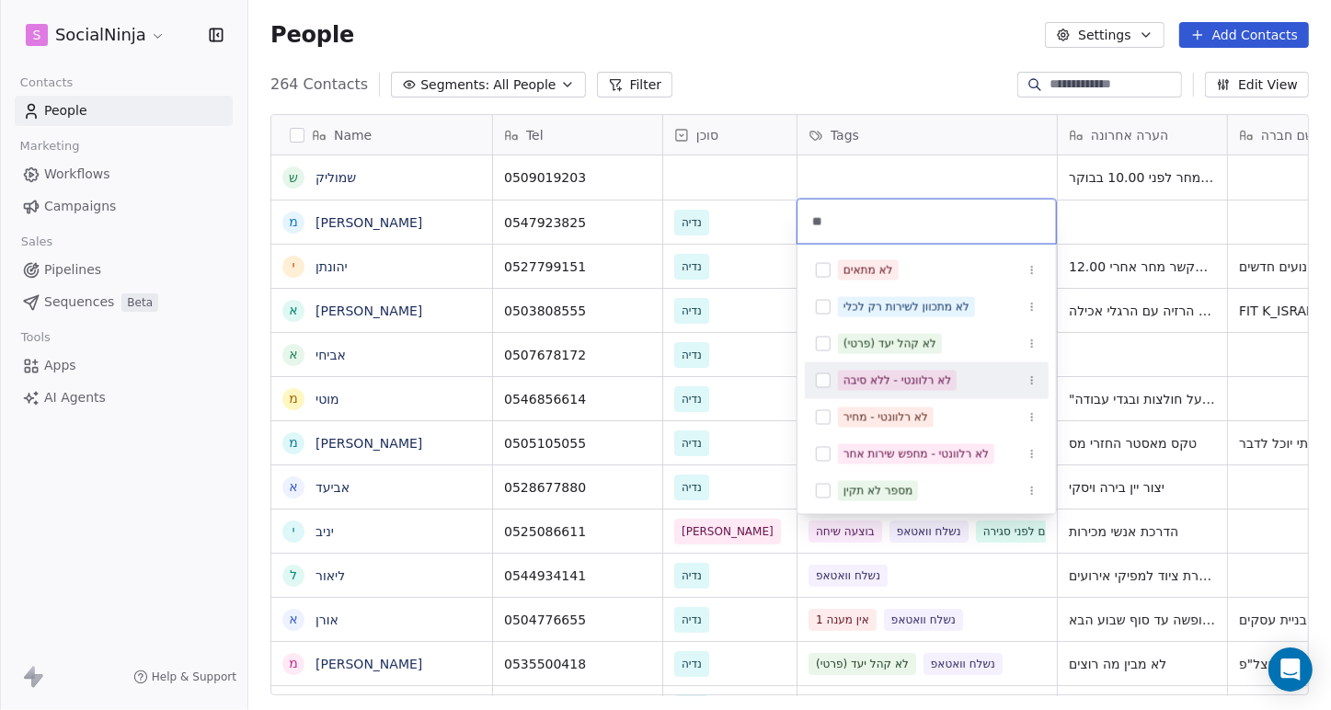
type input "**"
click at [821, 381] on button "Suggestions" at bounding box center [823, 380] width 15 height 15
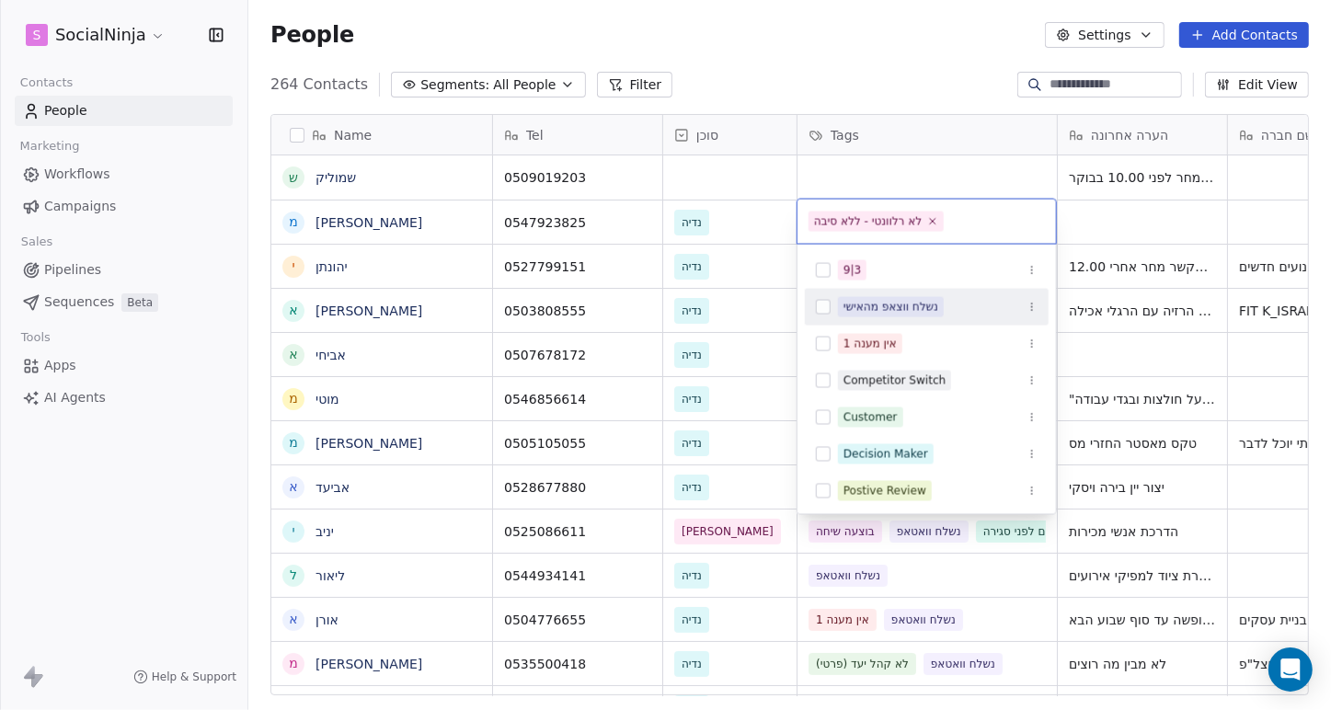
click at [939, 39] on html "S SocialNinja Contacts People Marketing Workflows Campaigns Sales Pipelines Seq…" at bounding box center [665, 355] width 1331 height 710
